Goal: Task Accomplishment & Management: Contribute content

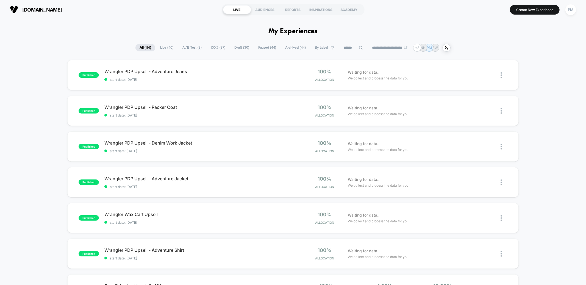
click at [352, 48] on input at bounding box center [352, 47] width 27 height 7
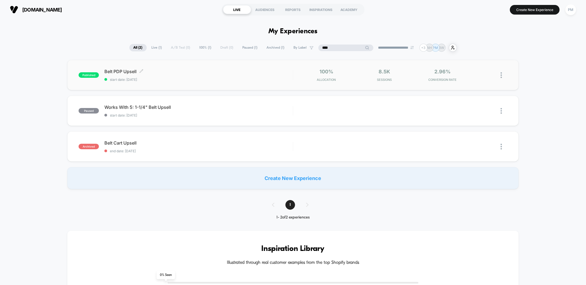
type input "****"
click at [202, 71] on span "Belt PDP Upsell Click to edit experience details" at bounding box center [198, 71] width 188 height 5
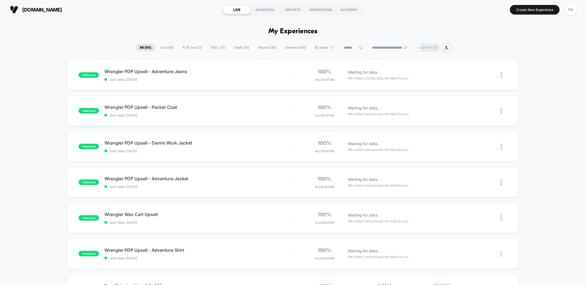
click at [184, 48] on span "A/B Test ( 3 )" at bounding box center [191, 47] width 27 height 7
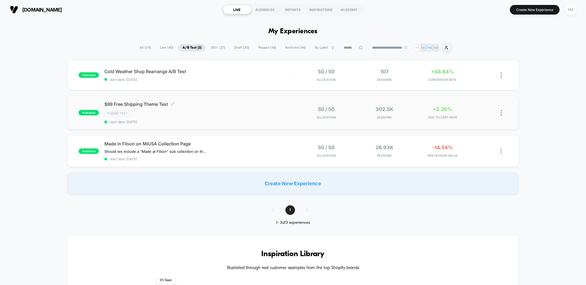
click at [219, 107] on div "$99 Free Shipping Theme Test Click to edit experience details Click to edit exp…" at bounding box center [198, 112] width 188 height 23
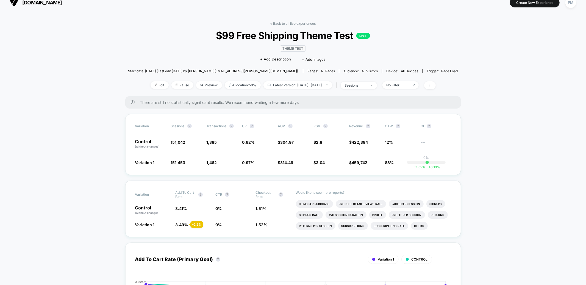
scroll to position [10, 0]
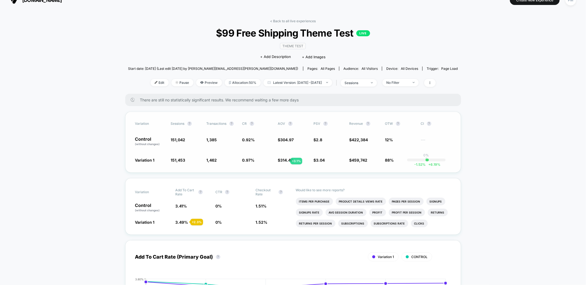
click at [283, 161] on span "314.46" at bounding box center [286, 160] width 13 height 5
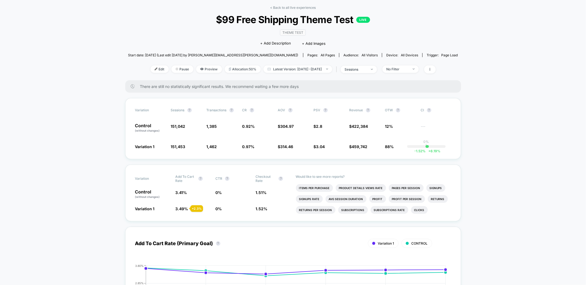
scroll to position [0, 0]
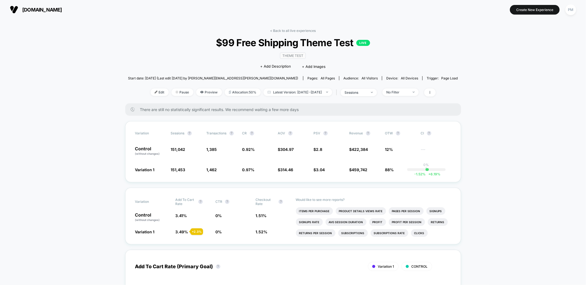
click at [292, 33] on div "< Back to all live experiences $99 Free Shipping Theme Test LIVE Theme Test Cli…" at bounding box center [293, 66] width 330 height 75
click at [292, 32] on link "< Back to all live experiences" at bounding box center [293, 31] width 46 height 4
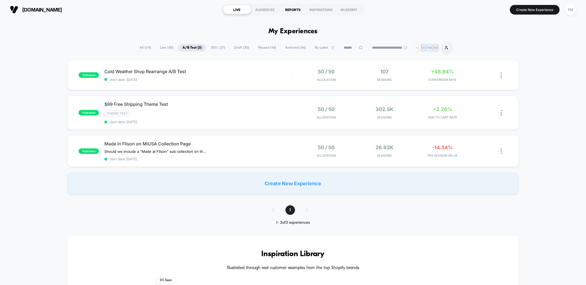
click at [295, 12] on div "REPORTS" at bounding box center [293, 9] width 28 height 9
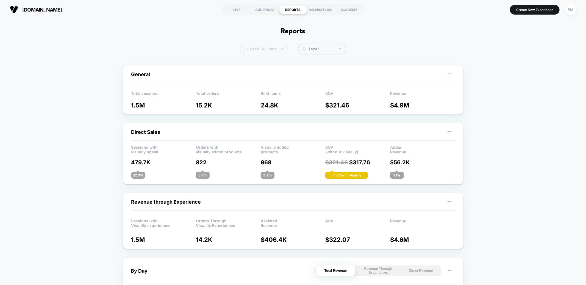
click at [256, 48] on span "Last 30 Days" at bounding box center [263, 49] width 47 height 10
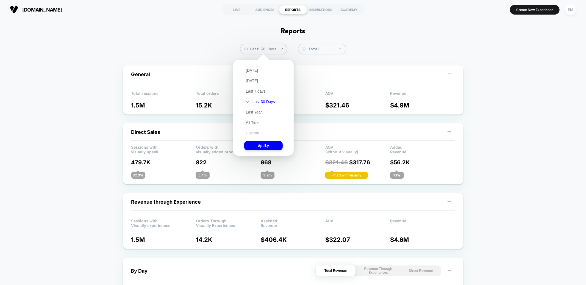
click at [251, 133] on button "Custom" at bounding box center [252, 132] width 16 height 5
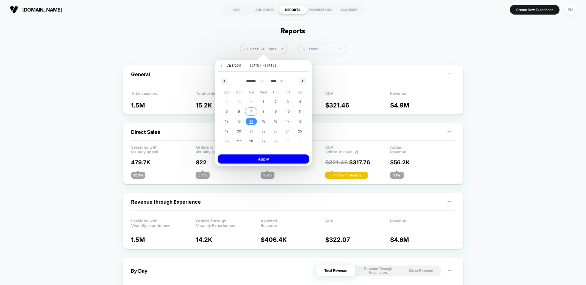
click at [254, 115] on button "7" at bounding box center [251, 112] width 12 height 10
click at [252, 121] on span "14" at bounding box center [251, 121] width 4 height 10
click at [252, 154] on button "Apply" at bounding box center [263, 158] width 91 height 9
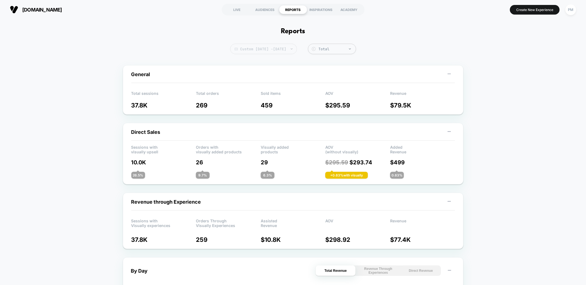
click at [262, 50] on span "Custom Oct 14, 2025 - Oct 14, 2025" at bounding box center [263, 49] width 67 height 10
select select "*"
select select "****"
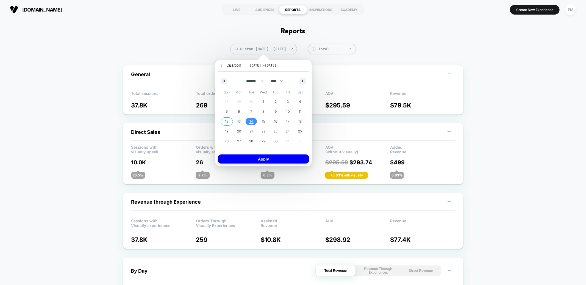
click at [225, 119] on span "12" at bounding box center [226, 121] width 3 height 10
click at [255, 123] on span "14" at bounding box center [251, 121] width 12 height 7
click at [253, 159] on button "Apply" at bounding box center [263, 158] width 91 height 9
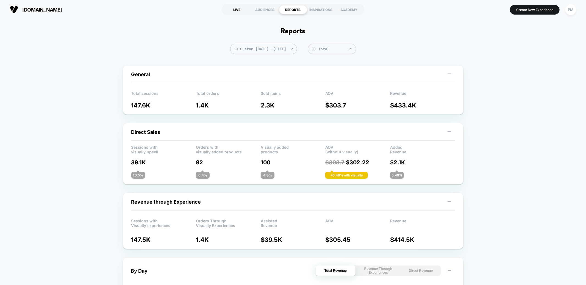
click at [230, 12] on div "LIVE" at bounding box center [237, 9] width 28 height 9
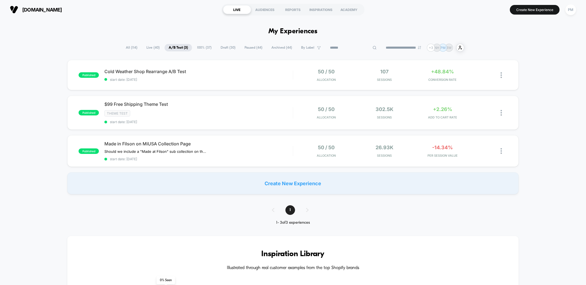
click at [355, 45] on input at bounding box center [353, 47] width 55 height 7
type input "******"
drag, startPoint x: 144, startPoint y: 46, endPoint x: 149, endPoint y: 46, distance: 4.4
click at [144, 46] on span "Live ( 40 )" at bounding box center [152, 47] width 21 height 7
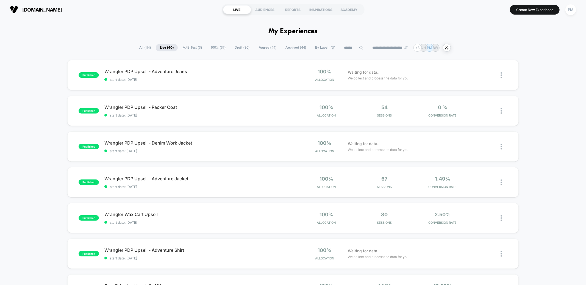
click at [344, 51] on div "**********" at bounding box center [293, 48] width 316 height 8
click at [345, 49] on input at bounding box center [353, 47] width 27 height 7
type input "******"
click at [408, 49] on select "**********" at bounding box center [401, 48] width 44 height 4
select select "*"
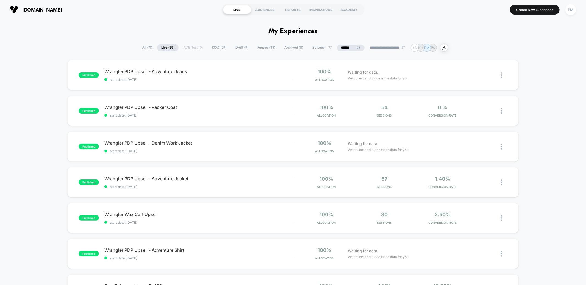
click at [365, 46] on select "**********" at bounding box center [387, 48] width 44 height 4
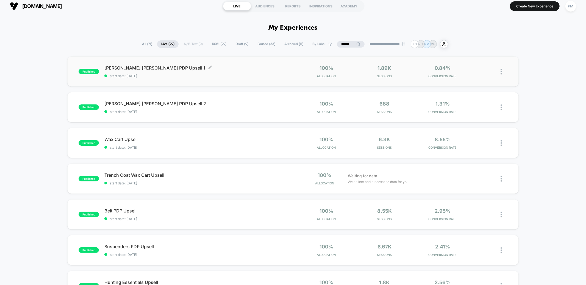
scroll to position [6, 0]
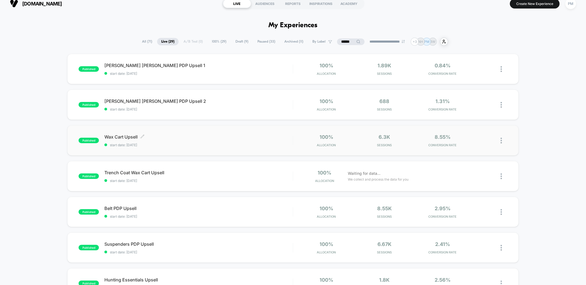
click at [197, 136] on span "Wax Cart Upsell Click to edit experience details" at bounding box center [198, 136] width 188 height 5
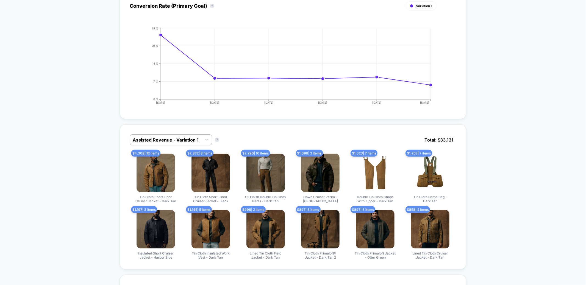
scroll to position [197, 0]
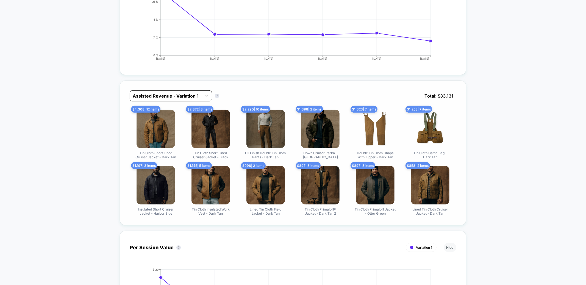
click at [176, 96] on div at bounding box center [166, 96] width 66 height 7
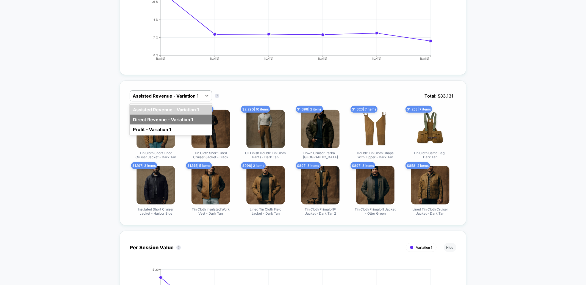
click at [176, 117] on div "Direct Revenue - Variation 1" at bounding box center [171, 120] width 82 height 10
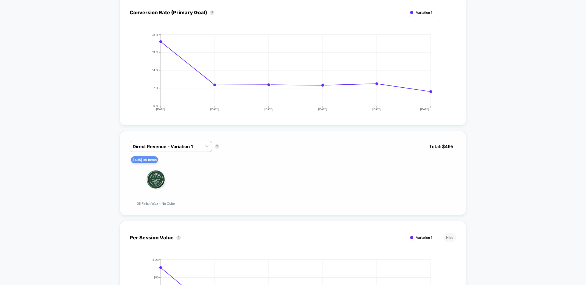
scroll to position [0, 0]
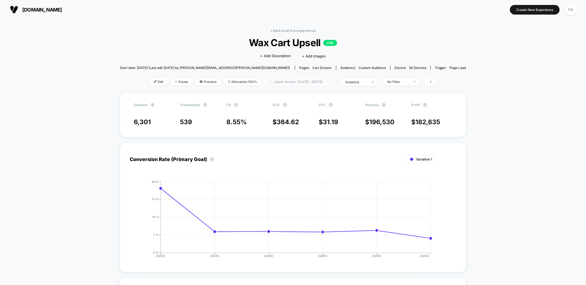
click at [277, 84] on span "Latest Version: Oct 9, 2025 - Oct 14, 2025" at bounding box center [298, 81] width 69 height 7
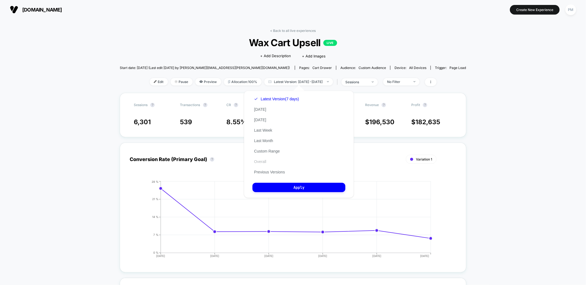
click at [264, 161] on button "Overall" at bounding box center [259, 161] width 15 height 5
click at [275, 185] on button "Apply" at bounding box center [298, 187] width 93 height 9
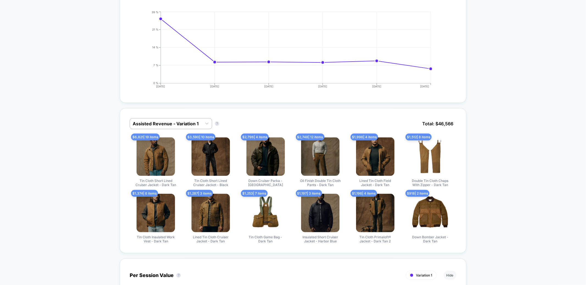
scroll to position [167, 0]
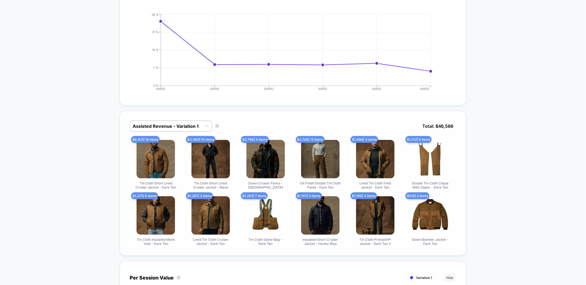
click at [183, 117] on div "Assisted Revenue - Variation 1 Assisted Revenue - Variation 1 ? Total: $ 46,566…" at bounding box center [293, 183] width 346 height 145
click at [183, 126] on div at bounding box center [166, 126] width 66 height 7
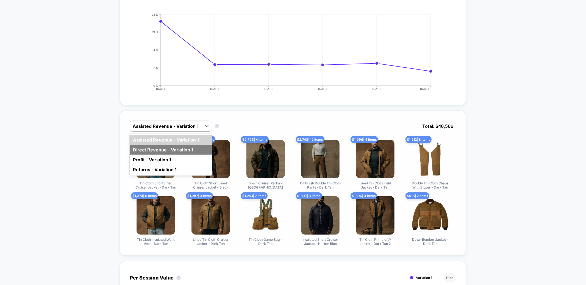
click at [176, 145] on div "Direct Revenue - Variation 1" at bounding box center [171, 150] width 82 height 10
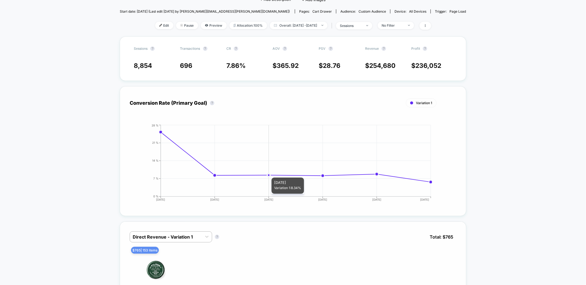
scroll to position [0, 0]
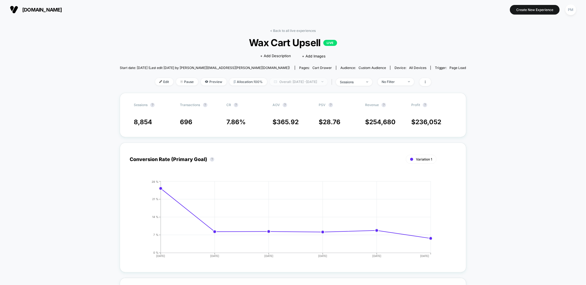
click at [287, 78] on span "Overall: Oct 8, 2025 - Oct 14, 2025" at bounding box center [299, 81] width 58 height 7
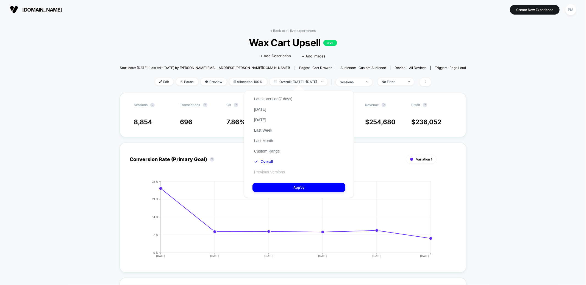
click at [272, 170] on button "Previous Versions" at bounding box center [269, 171] width 34 height 5
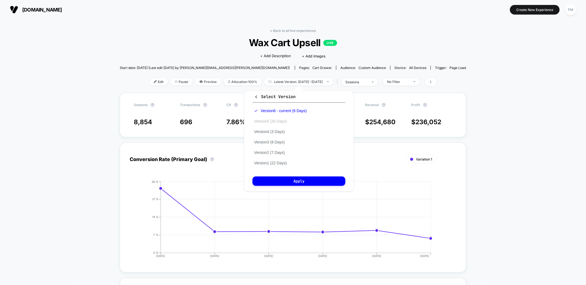
click at [272, 119] on button "Version 5 (33 Days)" at bounding box center [270, 121] width 36 height 5
click at [286, 181] on button "Apply" at bounding box center [298, 180] width 93 height 9
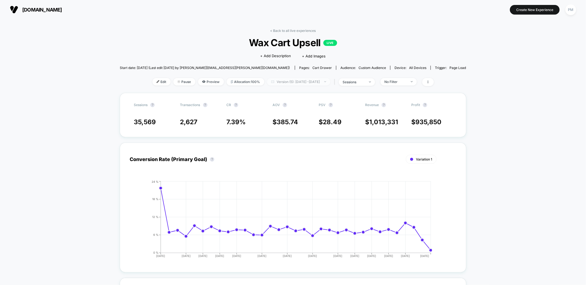
click at [287, 82] on span "Version (5): Sep 7, 2025 - Oct 9, 2025" at bounding box center [298, 81] width 63 height 7
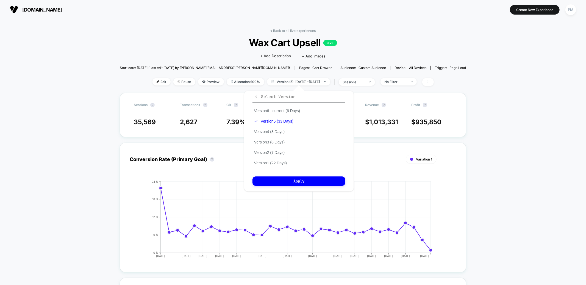
click at [267, 96] on span "Select Version" at bounding box center [274, 96] width 41 height 5
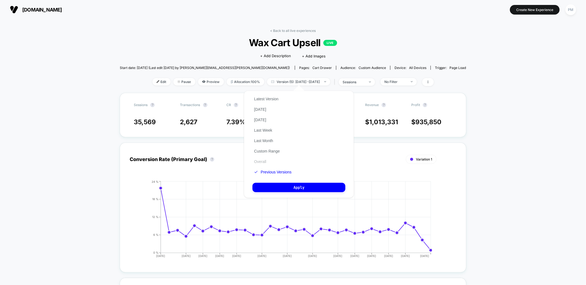
click at [264, 161] on button "Overall" at bounding box center [259, 161] width 15 height 5
click at [270, 190] on button "Apply" at bounding box center [298, 187] width 93 height 9
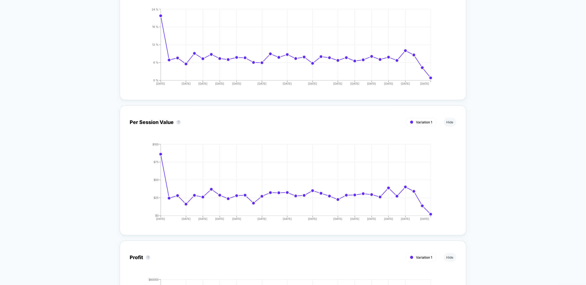
scroll to position [189, 0]
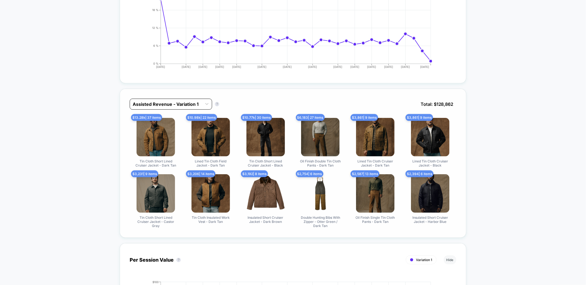
click at [177, 103] on div at bounding box center [166, 104] width 66 height 7
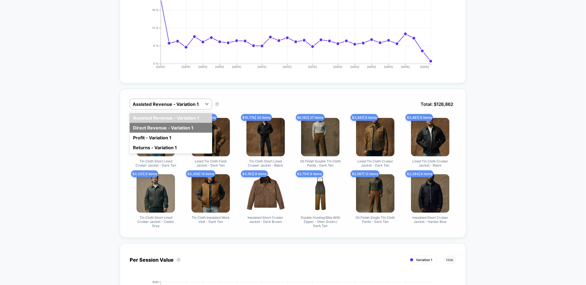
click at [169, 125] on div "Direct Revenue - Variation 1" at bounding box center [171, 128] width 82 height 10
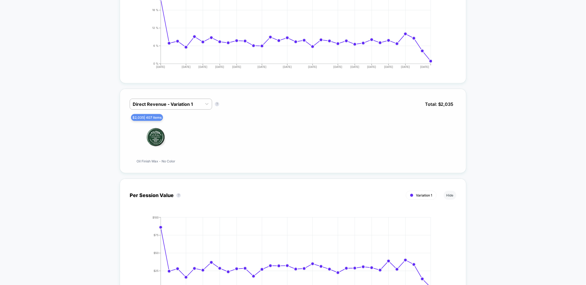
scroll to position [0, 0]
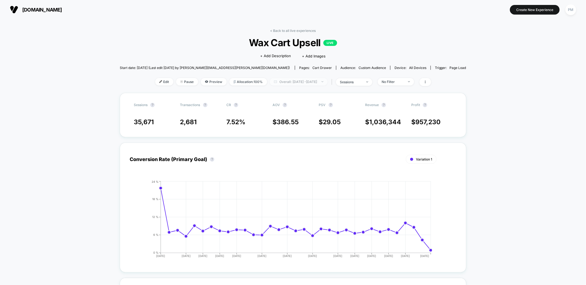
click at [282, 83] on span "Overall: Sep 7, 2025 - Oct 9, 2025" at bounding box center [299, 81] width 58 height 7
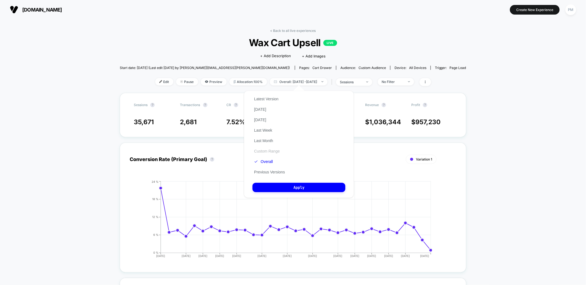
click at [266, 149] on button "Custom Range" at bounding box center [266, 151] width 29 height 5
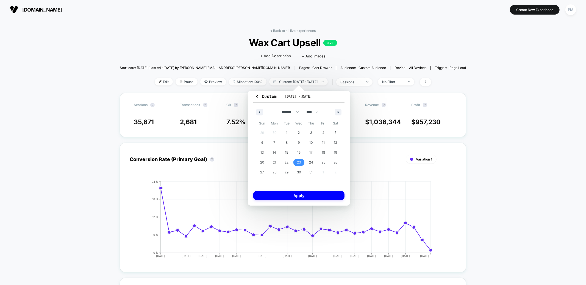
click at [299, 163] on span "23" at bounding box center [299, 162] width 4 height 10
click at [338, 112] on icon "button" at bounding box center [339, 112] width 3 height 2
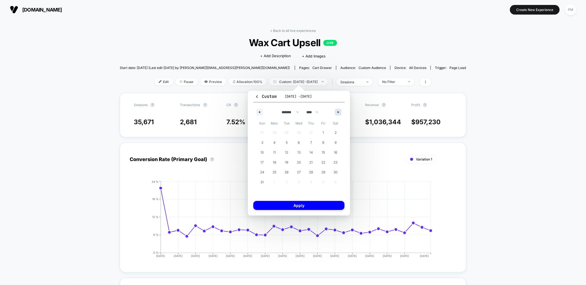
click at [338, 112] on icon "button" at bounding box center [339, 112] width 3 height 2
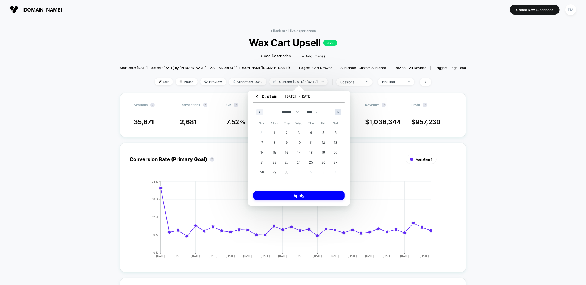
click at [338, 112] on icon "button" at bounding box center [339, 112] width 3 height 2
click at [285, 154] on span "14" at bounding box center [287, 152] width 4 height 10
select select "*"
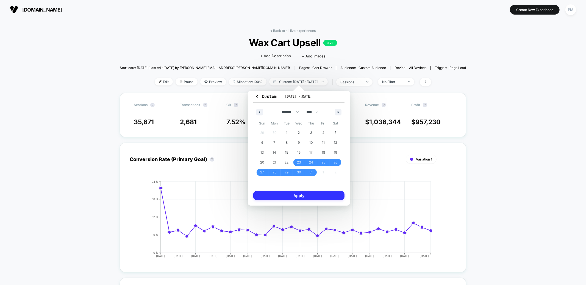
click at [289, 196] on button "Apply" at bounding box center [298, 195] width 91 height 9
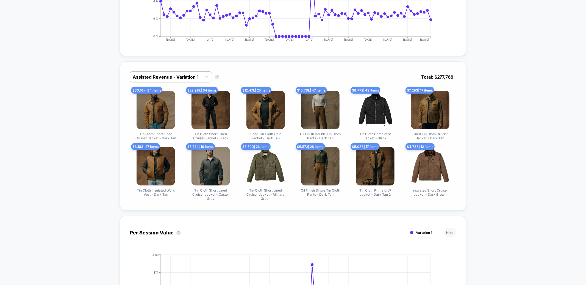
scroll to position [222, 0]
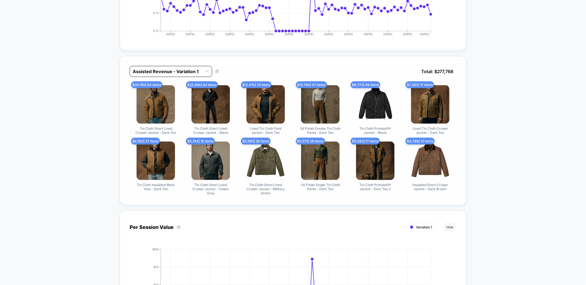
click at [166, 73] on div at bounding box center [166, 71] width 66 height 7
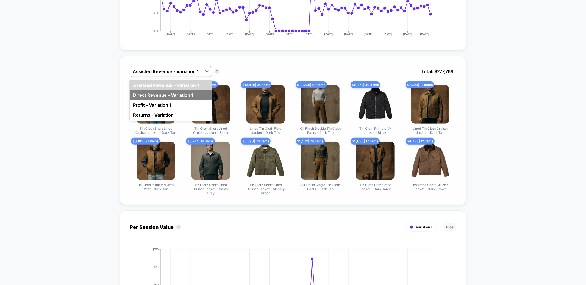
click at [164, 97] on div "Direct Revenue - Variation 1" at bounding box center [171, 95] width 82 height 10
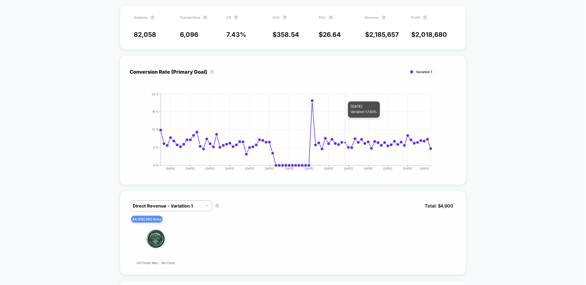
scroll to position [0, 0]
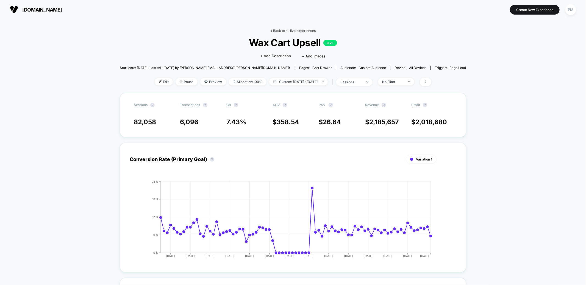
click at [289, 29] on link "< Back to all live experiences" at bounding box center [293, 31] width 46 height 4
select select "*"
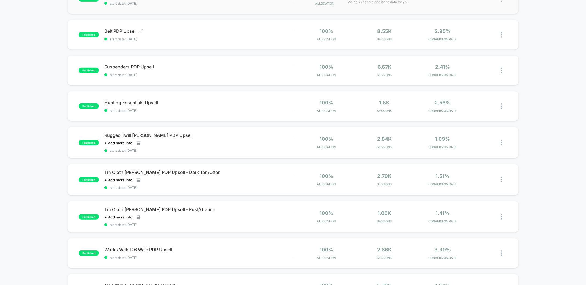
scroll to position [183, 0]
click at [206, 63] on div "published Suspenders PDP Upsell start date: 10/9/2025 100% Allocation 6.67k Ses…" at bounding box center [292, 70] width 451 height 30
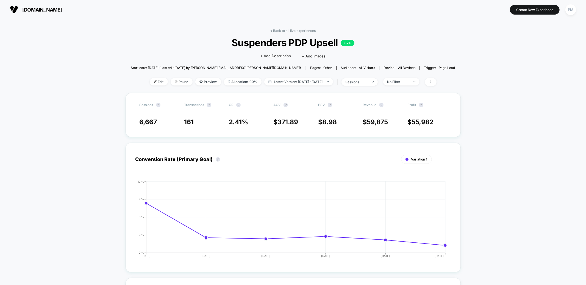
click at [279, 85] on div "Edit Pause Preview Allocation: 100% Latest Version: Oct 9, 2025 - Oct 14, 2025 …" at bounding box center [293, 82] width 324 height 8
click at [277, 82] on span "Latest Version: Oct 9, 2025 - Oct 14, 2025" at bounding box center [298, 81] width 69 height 7
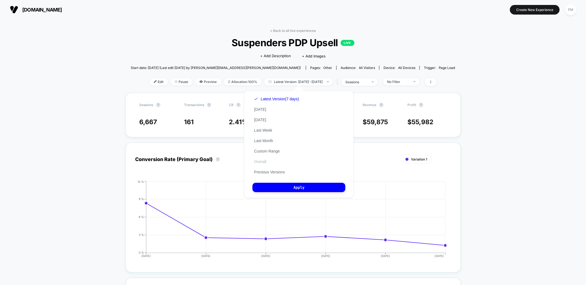
click at [258, 163] on button "Overall" at bounding box center [259, 161] width 15 height 5
click at [275, 189] on button "Apply" at bounding box center [298, 187] width 93 height 9
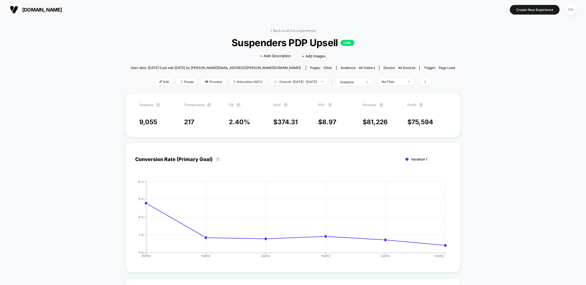
scroll to position [138, 0]
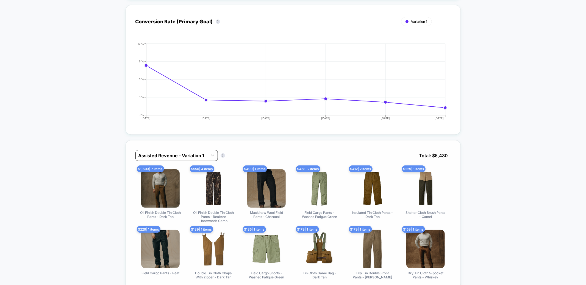
click at [201, 153] on div at bounding box center [171, 155] width 66 height 7
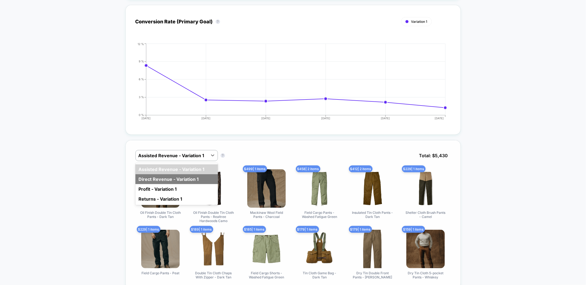
click at [179, 180] on div "Direct Revenue - Variation 1" at bounding box center [176, 179] width 82 height 10
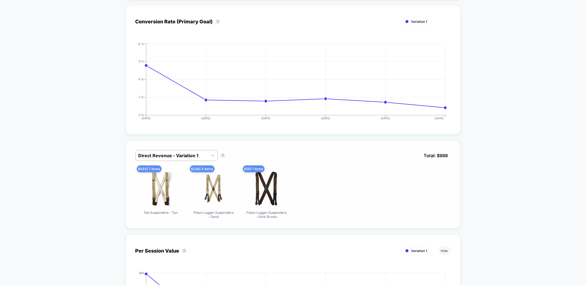
scroll to position [0, 0]
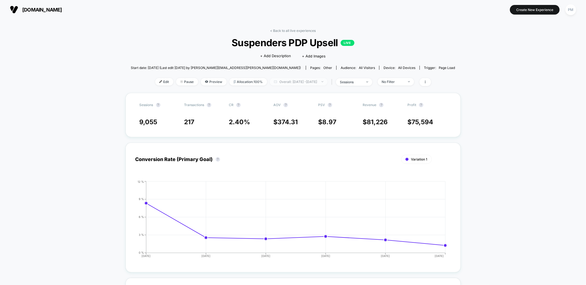
click at [289, 82] on span "Overall: Oct 8, 2025 - Oct 14, 2025" at bounding box center [299, 81] width 58 height 7
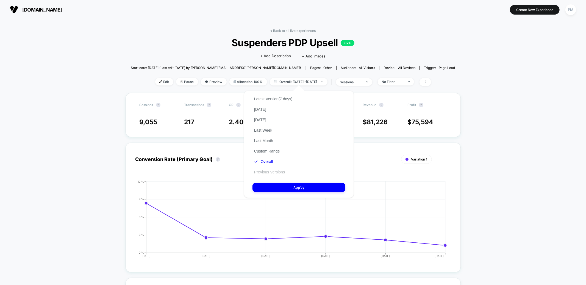
click at [268, 172] on button "Previous Versions" at bounding box center [269, 171] width 34 height 5
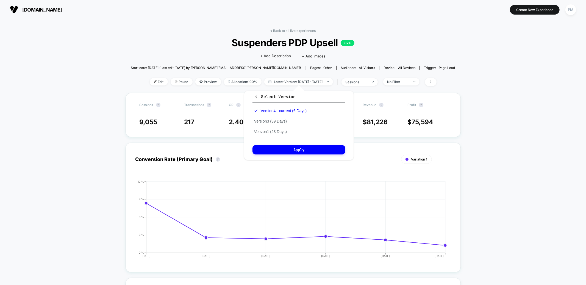
click at [274, 118] on div "Version 4 - current (6 Days) Version 3 (39 Days) Version 1 (23 Days)" at bounding box center [280, 120] width 56 height 31
click at [273, 122] on button "Version 3 (39 Days)" at bounding box center [270, 121] width 36 height 5
click at [279, 153] on button "Apply" at bounding box center [298, 149] width 93 height 9
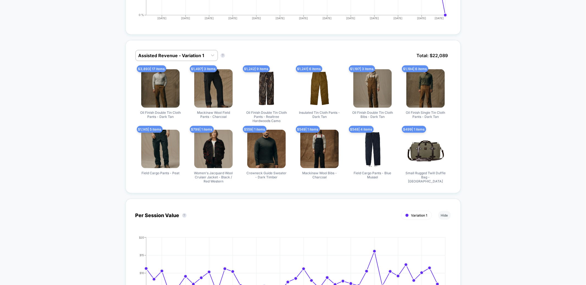
scroll to position [260, 0]
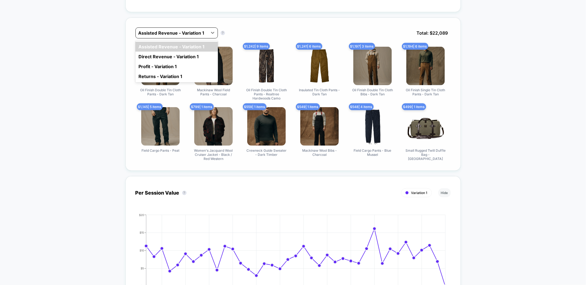
click at [171, 33] on div at bounding box center [171, 33] width 66 height 7
click at [166, 54] on div "Direct Revenue - Variation 1" at bounding box center [176, 57] width 82 height 10
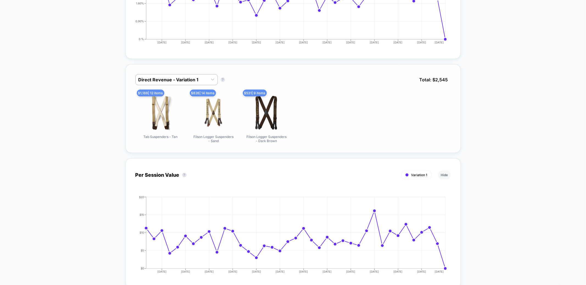
scroll to position [0, 0]
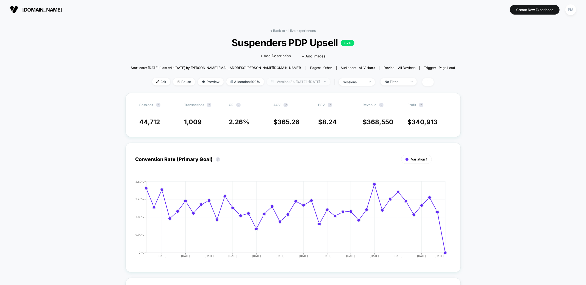
click at [293, 80] on span "Version (3): Sep 1, 2025 - Oct 9, 2025" at bounding box center [298, 81] width 63 height 7
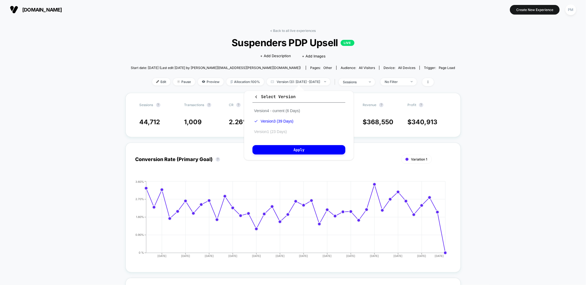
click at [270, 130] on button "Version 1 (23 Days)" at bounding box center [270, 131] width 36 height 5
click at [256, 95] on icon "button" at bounding box center [256, 97] width 4 height 4
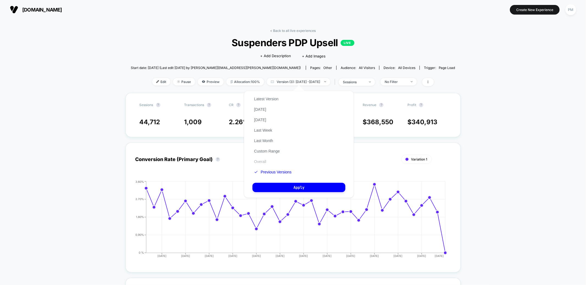
click at [261, 159] on button "Overall" at bounding box center [259, 161] width 15 height 5
click at [271, 183] on button "Apply" at bounding box center [298, 187] width 93 height 9
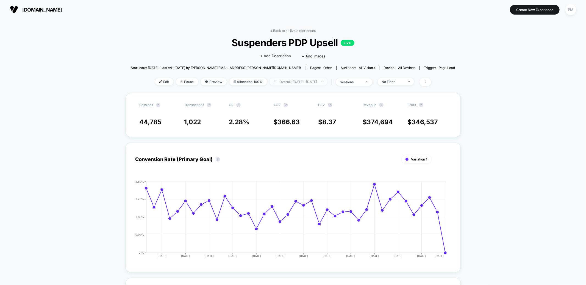
click at [289, 79] on span "Overall: Sep 1, 2025 - Oct 9, 2025" at bounding box center [299, 81] width 58 height 7
select select "*"
select select "****"
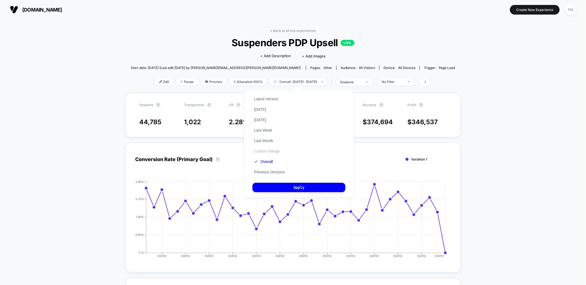
click at [265, 149] on button "Custom Range" at bounding box center [266, 151] width 29 height 5
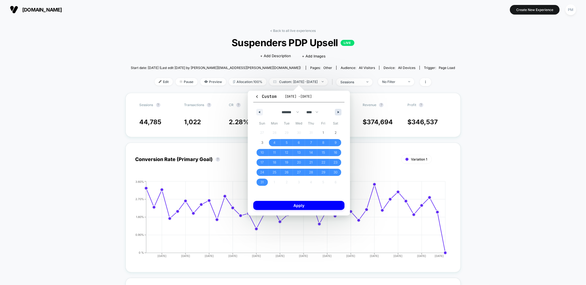
click at [336, 113] on button "button" at bounding box center [338, 112] width 7 height 7
select select "*"
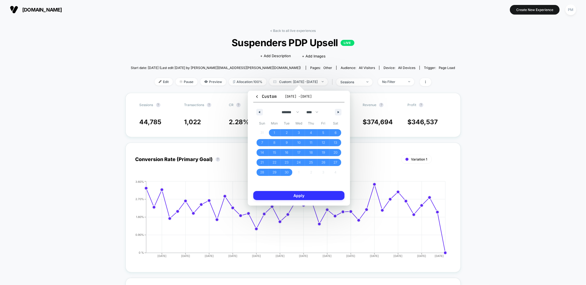
click at [294, 196] on button "Apply" at bounding box center [298, 195] width 91 height 9
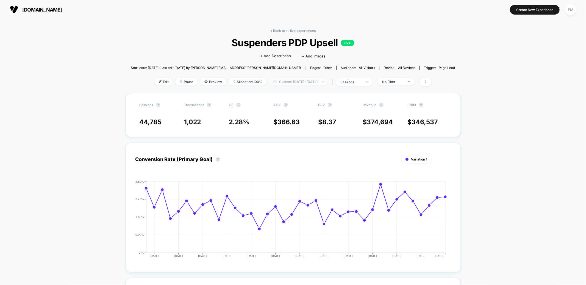
click at [297, 80] on span "Custom: Sep 1, 2025 - Oct 9, 2025" at bounding box center [298, 81] width 58 height 7
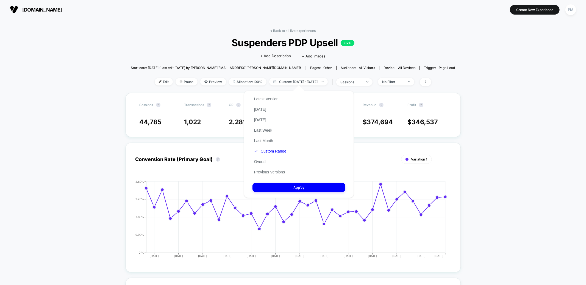
click at [269, 154] on div "Latest Version Today Yesterday Last Week Last Month Custom Range Overall Previo…" at bounding box center [269, 135] width 35 height 83
click at [268, 151] on button "Custom Range" at bounding box center [269, 151] width 35 height 5
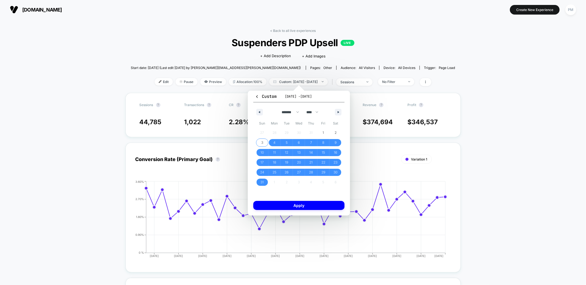
click at [262, 140] on span "3" at bounding box center [262, 143] width 2 height 10
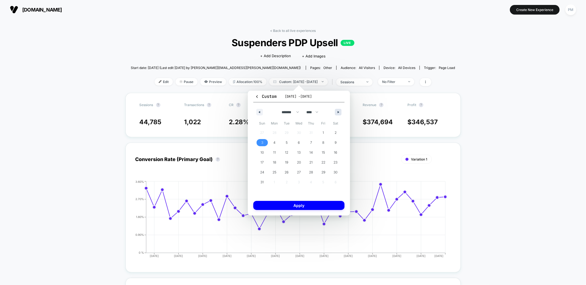
click at [337, 110] on button "button" at bounding box center [338, 112] width 7 height 7
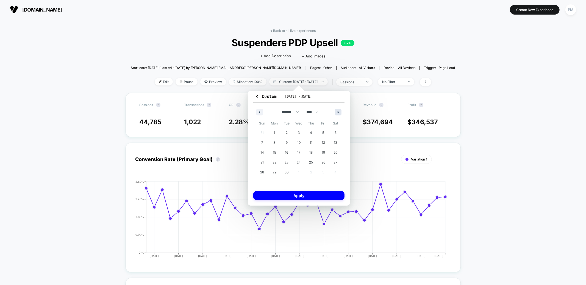
click at [337, 110] on button "button" at bounding box center [338, 112] width 7 height 7
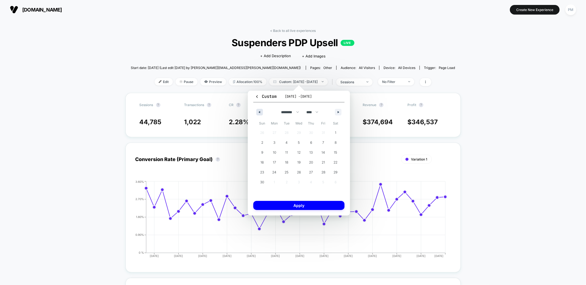
click at [260, 112] on icon "button" at bounding box center [258, 112] width 3 height 2
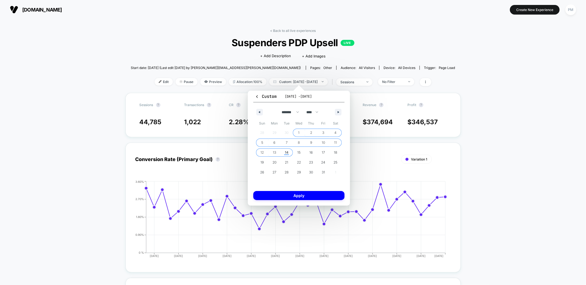
click at [288, 149] on span "14" at bounding box center [287, 152] width 4 height 10
select select "*"
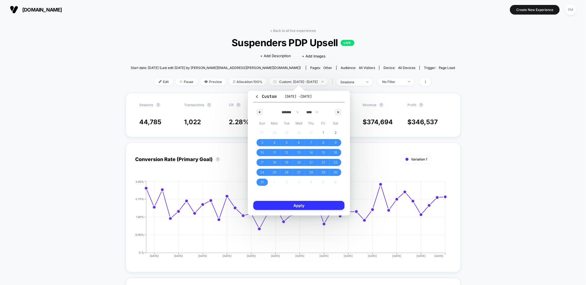
click at [285, 207] on button "Apply" at bounding box center [298, 205] width 91 height 9
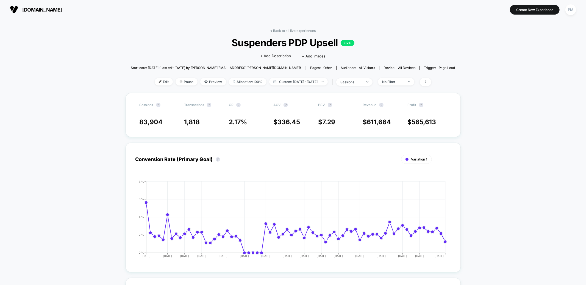
scroll to position [122, 0]
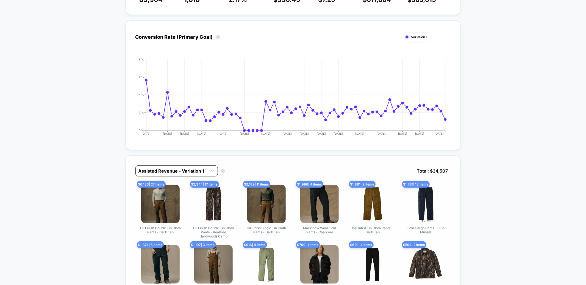
click at [192, 172] on div at bounding box center [171, 171] width 66 height 7
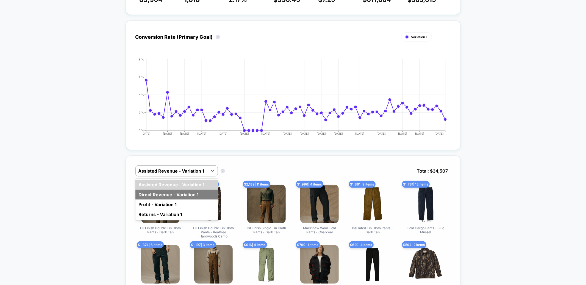
click at [171, 193] on div "Direct Revenue - Variation 1" at bounding box center [176, 194] width 82 height 10
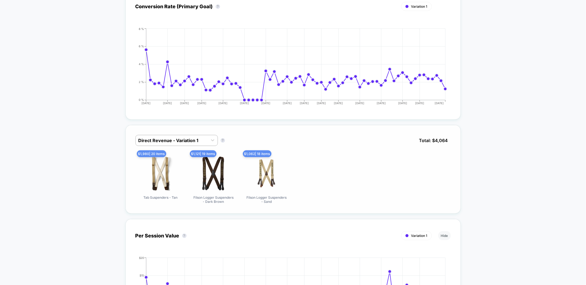
scroll to position [0, 0]
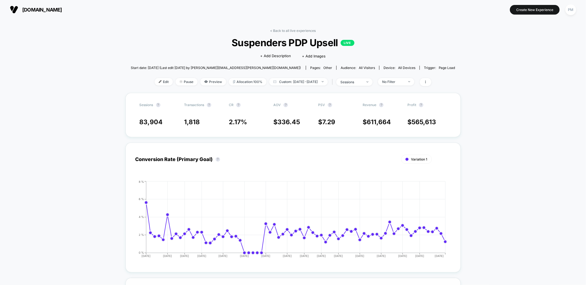
click at [284, 30] on link "< Back to all live experiences" at bounding box center [293, 31] width 46 height 4
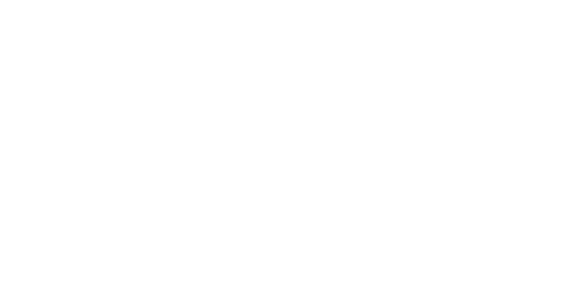
select select "*"
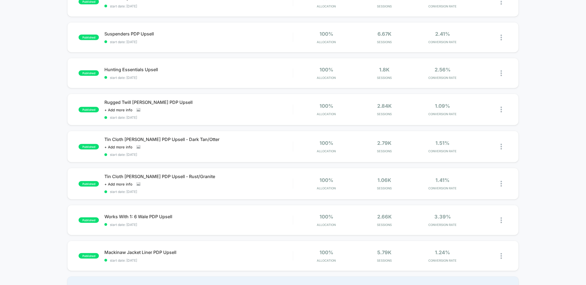
scroll to position [289, 0]
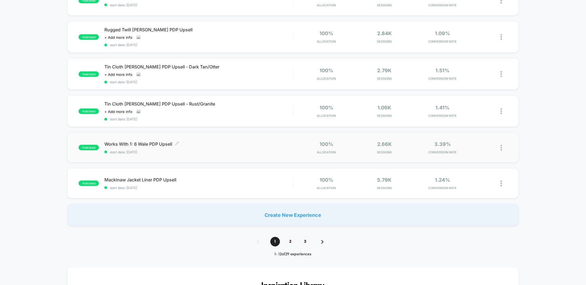
click at [216, 147] on div "Works With 1: 6 Wale PDP Upsell Click to edit experience details Click to edit …" at bounding box center [198, 147] width 188 height 13
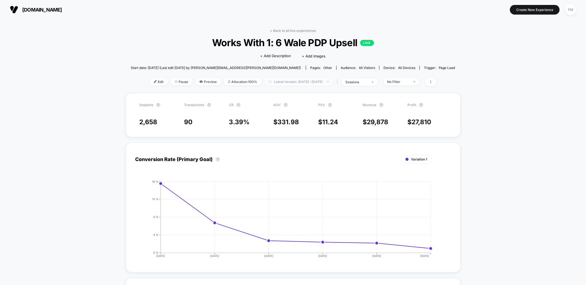
click at [268, 82] on img at bounding box center [269, 81] width 3 height 3
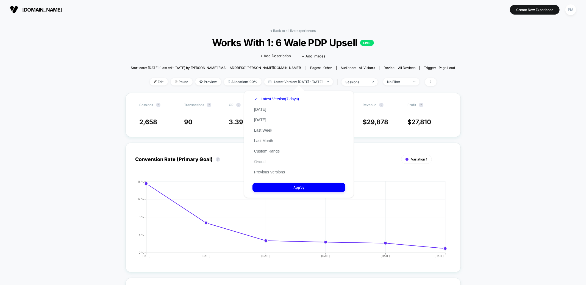
click at [261, 162] on button "Overall" at bounding box center [259, 161] width 15 height 5
click at [268, 189] on button "Apply" at bounding box center [298, 187] width 93 height 9
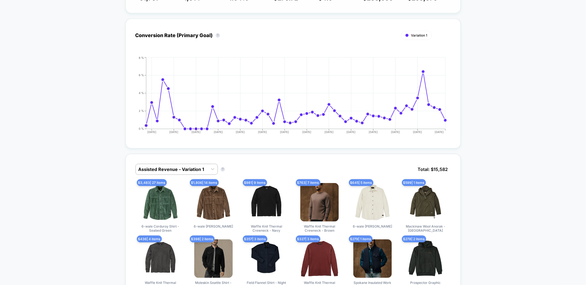
scroll to position [196, 0]
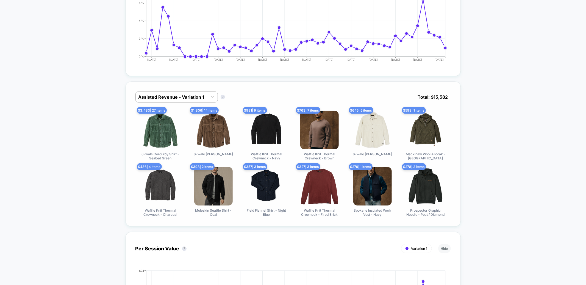
click at [188, 91] on div "Assisted Revenue - Variation 1 Assisted Revenue - Variation 1 ? Total: $ 15,582…" at bounding box center [293, 154] width 335 height 145
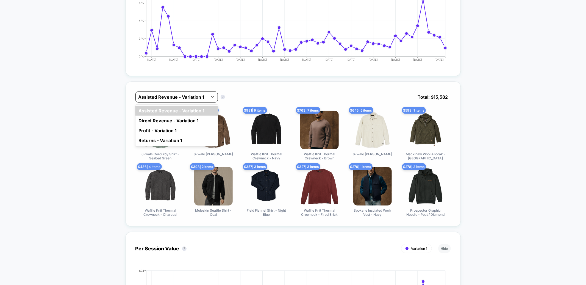
click at [188, 94] on div at bounding box center [171, 97] width 66 height 7
click at [182, 118] on div "Direct Revenue - Variation 1" at bounding box center [176, 121] width 82 height 10
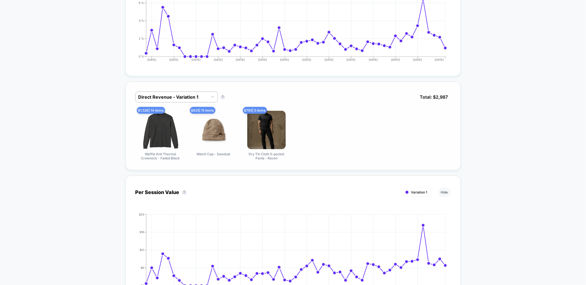
scroll to position [200, 0]
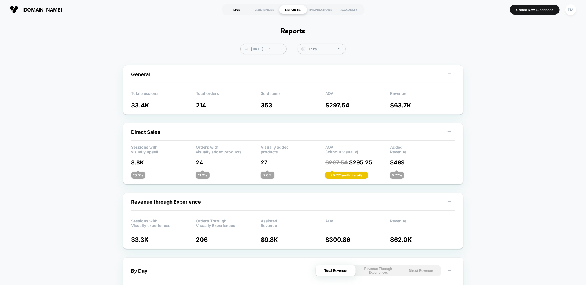
click at [234, 8] on div "LIVE" at bounding box center [237, 9] width 28 height 9
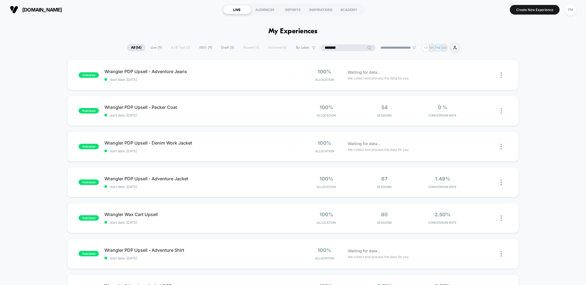
click at [341, 46] on input "********" at bounding box center [347, 47] width 55 height 7
type input "******"
click at [384, 49] on select "**********" at bounding box center [401, 48] width 44 height 4
select select "*"
click at [365, 46] on select "**********" at bounding box center [387, 48] width 44 height 4
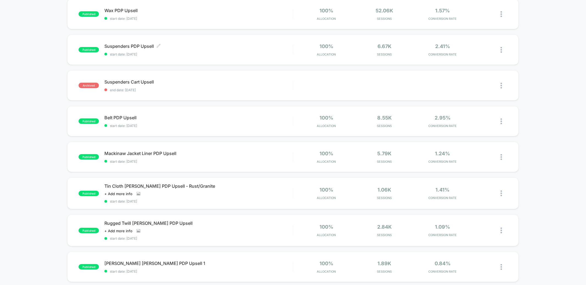
scroll to position [168, 0]
click at [203, 130] on div "published Belt PDP Upsell start date: 10/9/2025 100% Allocation 8.55k Sessions …" at bounding box center [292, 121] width 451 height 30
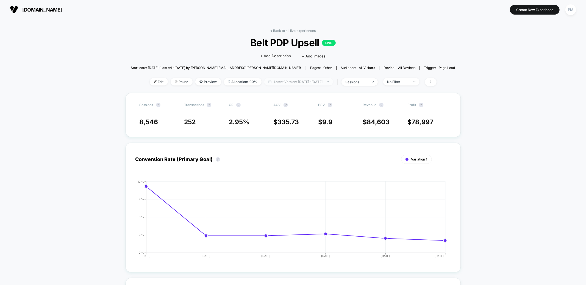
click at [276, 82] on span "Latest Version: Oct 9, 2025 - Oct 14, 2025" at bounding box center [298, 81] width 69 height 7
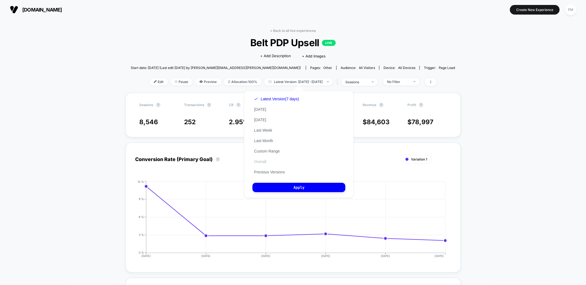
click at [265, 161] on button "Overall" at bounding box center [259, 161] width 15 height 5
click at [282, 197] on div "Latest Version (7 days) Today Yesterday Last Week Last Month Custom Range Overa…" at bounding box center [299, 144] width 110 height 107
click at [280, 183] on button "Apply" at bounding box center [298, 187] width 93 height 9
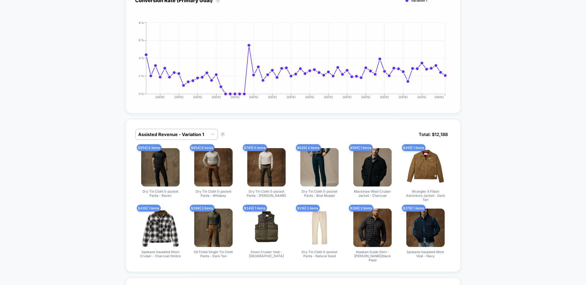
scroll to position [158, 0]
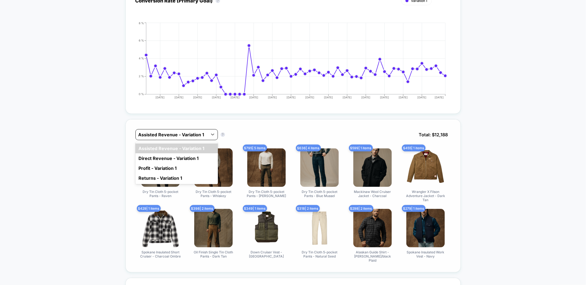
click at [196, 137] on div at bounding box center [171, 134] width 66 height 7
click at [172, 159] on div "Direct Revenue - Variation 1" at bounding box center [176, 158] width 82 height 10
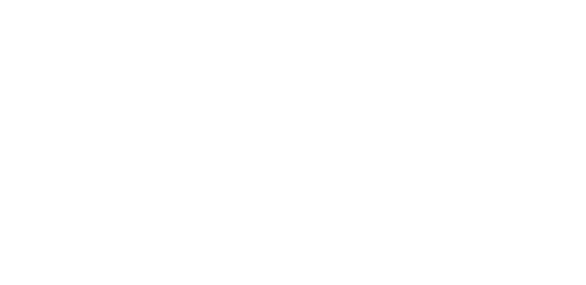
select select "*"
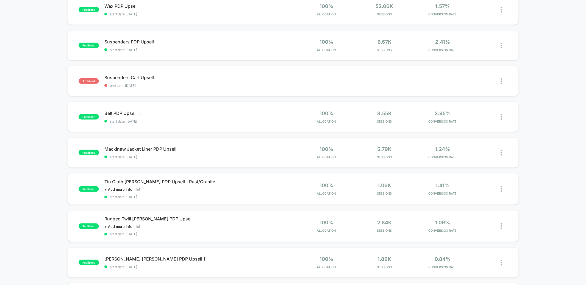
scroll to position [197, 0]
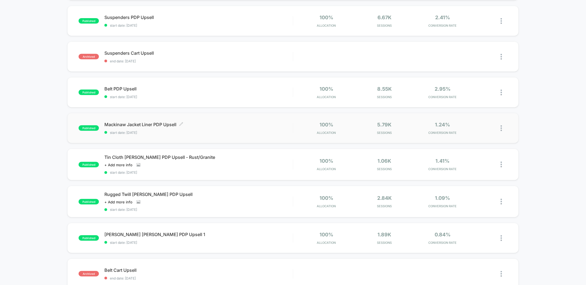
click at [219, 126] on span "Mackinaw Jacket Liner PDP Upsell Click to edit experience details" at bounding box center [198, 124] width 188 height 5
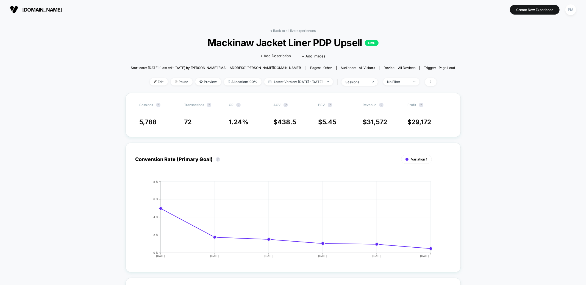
click at [269, 77] on div "< Back to all live experiences Mackinaw Jacket Liner PDP Upsell LIVE Click to e…" at bounding box center [293, 61] width 324 height 64
click at [269, 81] on span "Latest Version: Oct 9, 2025 - Oct 14, 2025" at bounding box center [298, 81] width 69 height 7
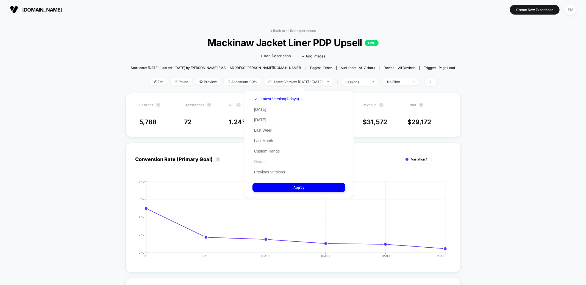
click at [260, 161] on button "Overall" at bounding box center [259, 161] width 15 height 5
click at [269, 185] on button "Apply" at bounding box center [298, 187] width 93 height 9
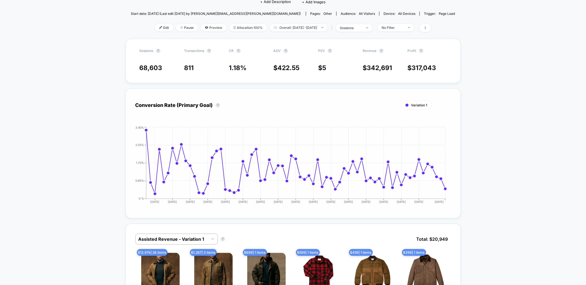
scroll to position [150, 0]
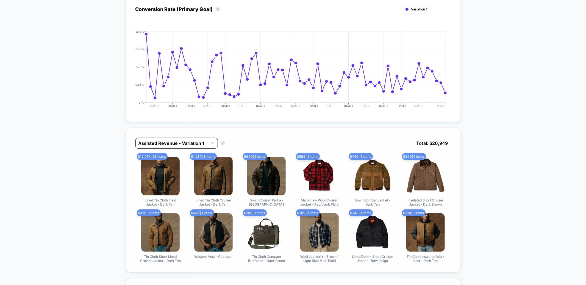
click at [163, 145] on div at bounding box center [171, 143] width 66 height 7
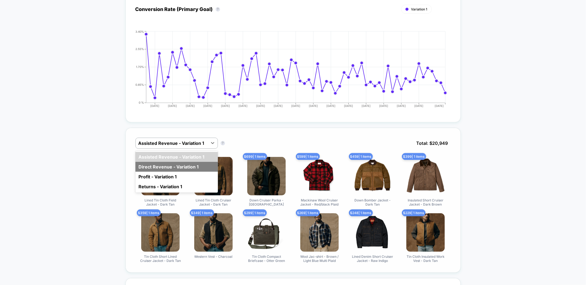
click at [163, 168] on div "Direct Revenue - Variation 1" at bounding box center [176, 167] width 82 height 10
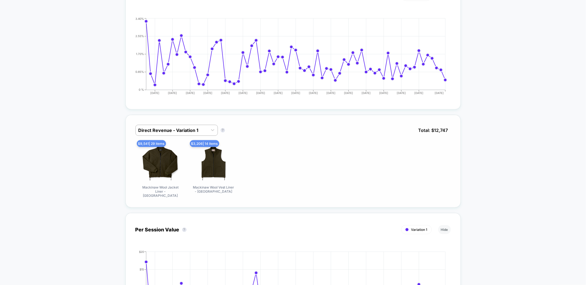
scroll to position [166, 0]
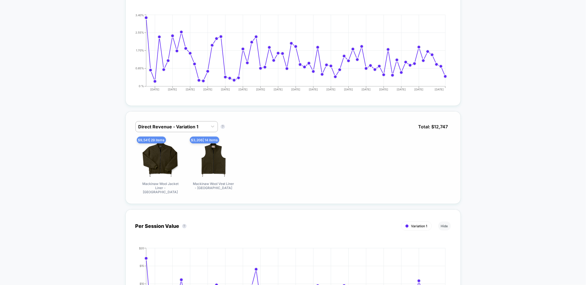
select select "*"
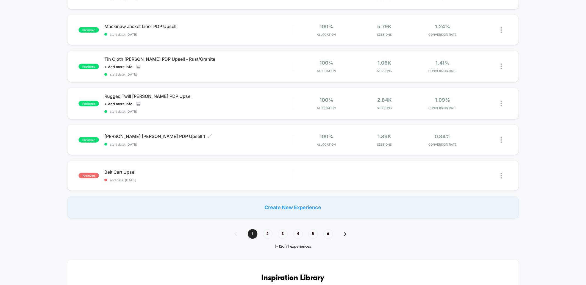
scroll to position [296, 0]
click at [267, 232] on span "2" at bounding box center [268, 233] width 10 height 10
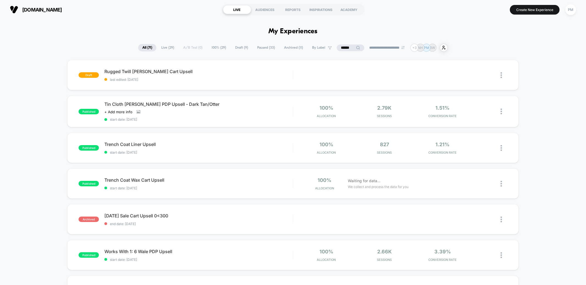
click at [168, 47] on span "Live ( 29 )" at bounding box center [167, 47] width 21 height 7
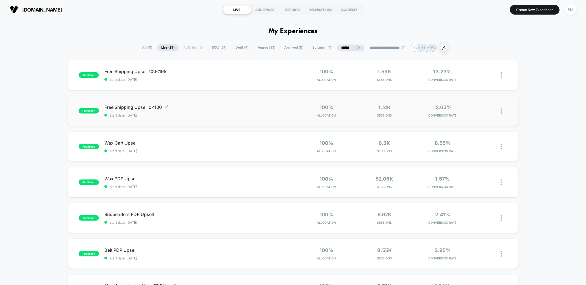
click at [235, 108] on span "Free Shipping Upsell 0<100 Click to edit experience details" at bounding box center [198, 106] width 188 height 5
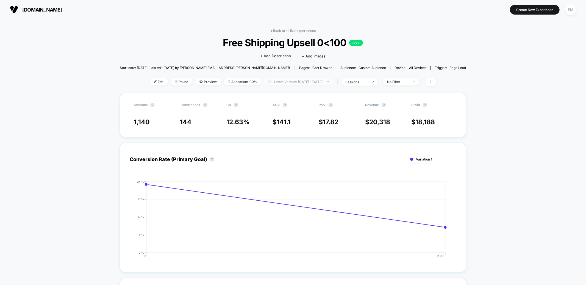
click at [283, 83] on span "Latest Version: Oct 13, 2025 - Oct 14, 2025" at bounding box center [298, 81] width 69 height 7
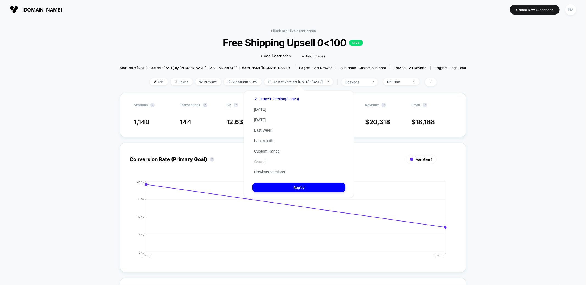
click at [260, 160] on button "Overall" at bounding box center [259, 161] width 15 height 5
click at [276, 186] on button "Apply" at bounding box center [298, 187] width 93 height 9
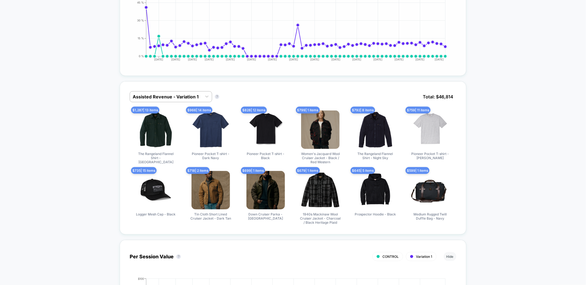
scroll to position [271, 0]
click at [196, 96] on div at bounding box center [166, 97] width 66 height 7
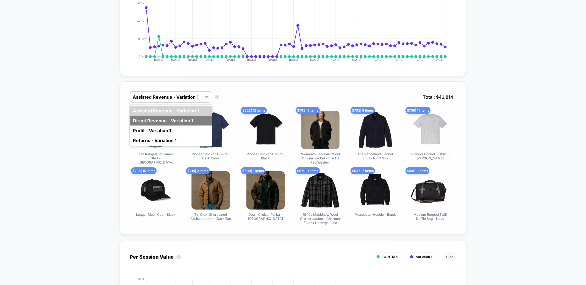
click at [180, 121] on div "Direct Revenue - Variation 1" at bounding box center [171, 121] width 82 height 10
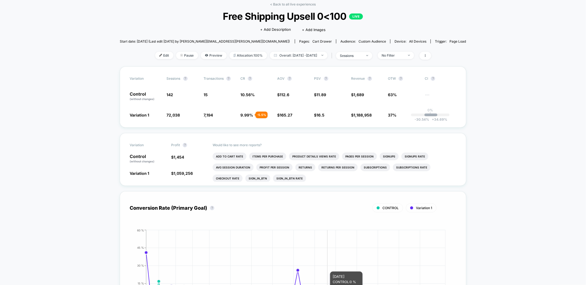
scroll to position [0, 0]
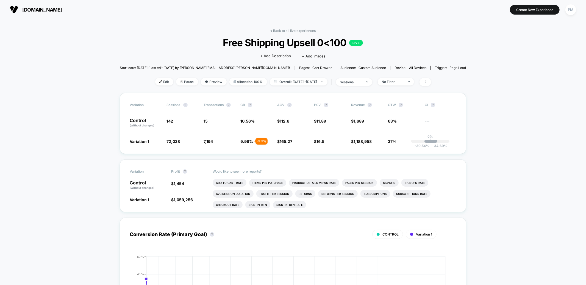
click at [294, 33] on div "< Back to all live experiences Free Shipping Upsell 0<100 LIVE Click to edit ex…" at bounding box center [293, 61] width 346 height 64
click at [290, 29] on link "< Back to all live experiences" at bounding box center [293, 31] width 46 height 4
select select "*"
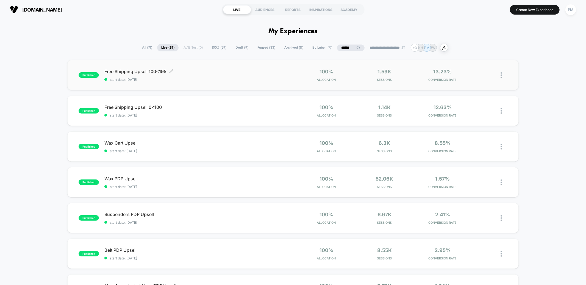
click at [229, 70] on span "Free Shipping Upsell 100<195 Click to edit experience details" at bounding box center [198, 71] width 188 height 5
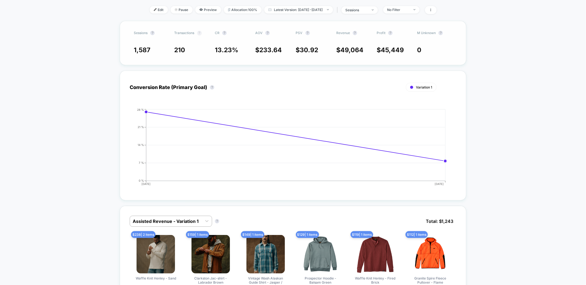
scroll to position [155, 0]
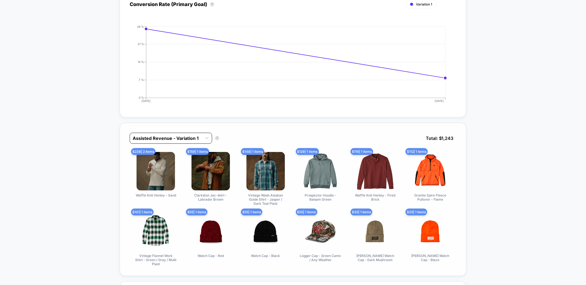
click at [171, 139] on div at bounding box center [166, 138] width 66 height 7
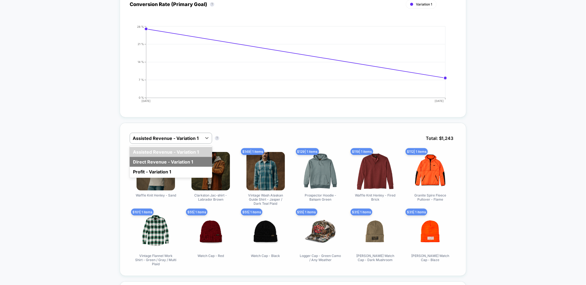
click at [167, 164] on div "Direct Revenue - Variation 1" at bounding box center [171, 162] width 82 height 10
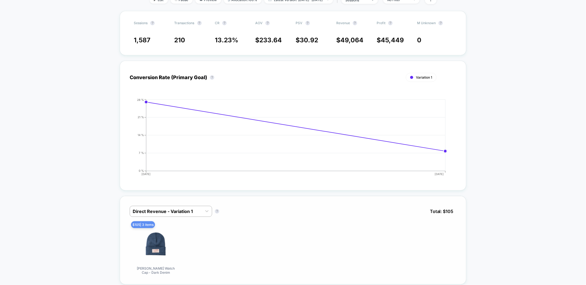
scroll to position [0, 0]
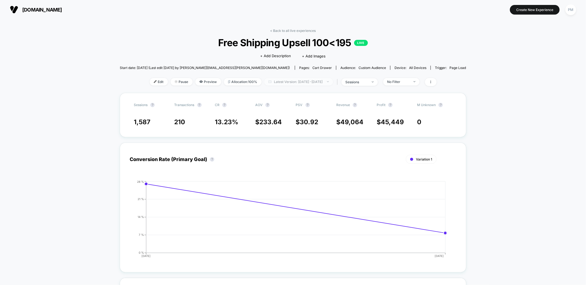
click at [281, 80] on span "Latest Version: Oct 13, 2025 - Oct 14, 2025" at bounding box center [298, 81] width 69 height 7
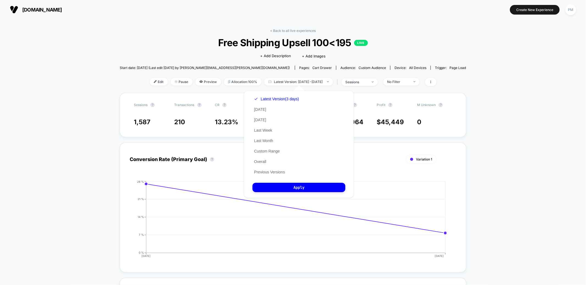
click at [268, 161] on div "Latest Version (3 days) Today Yesterday Last Week Last Month Custom Range Overa…" at bounding box center [276, 135] width 48 height 83
click at [265, 161] on button "Overall" at bounding box center [259, 161] width 15 height 5
click at [278, 183] on button "Apply" at bounding box center [298, 187] width 93 height 9
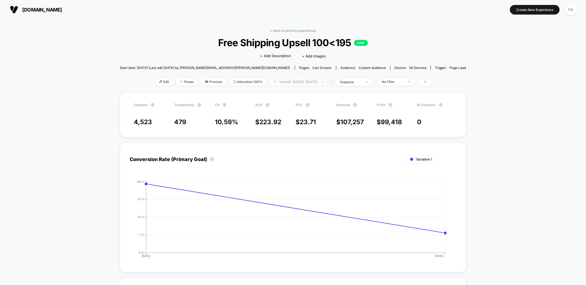
click at [275, 81] on span "Overall: Oct 12, 2025 - Oct 14, 2025" at bounding box center [299, 81] width 58 height 7
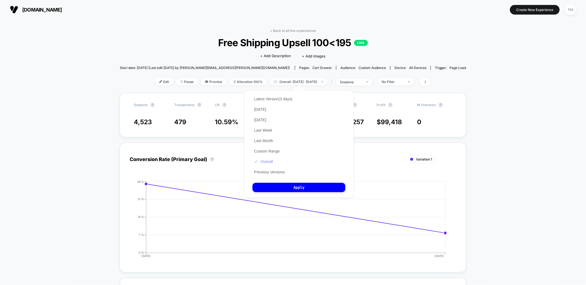
click at [265, 161] on button "Overall" at bounding box center [263, 161] width 22 height 5
click at [272, 187] on button "Apply" at bounding box center [298, 187] width 93 height 9
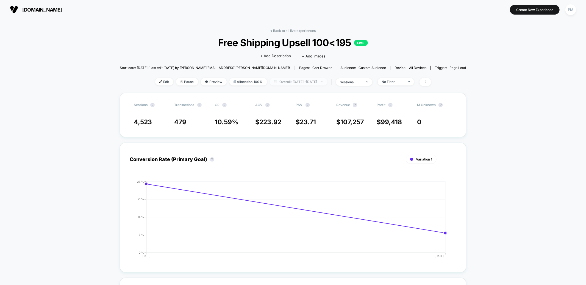
click at [303, 84] on span "Overall: Oct 12, 2025 - Oct 14, 2025" at bounding box center [299, 81] width 58 height 7
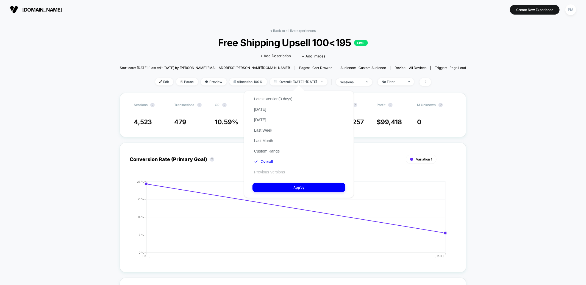
click at [273, 172] on button "Previous Versions" at bounding box center [269, 171] width 34 height 5
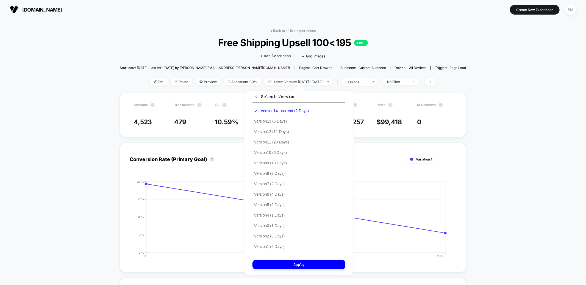
click at [279, 155] on div "Version 14 - current (2 Days) Version 13 (6 Days) Version 12 (11 Days) Version …" at bounding box center [281, 178] width 58 height 146
click at [276, 142] on button "Version 11 (20 Days)" at bounding box center [271, 142] width 38 height 5
click at [280, 263] on button "Apply" at bounding box center [298, 264] width 93 height 9
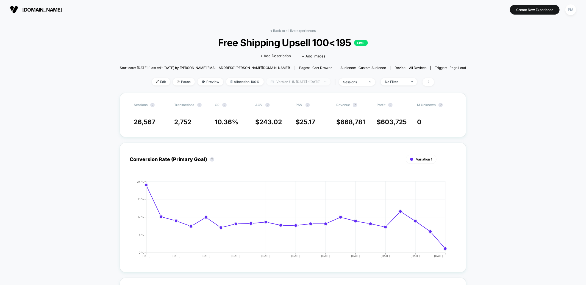
click at [275, 81] on span "Version (11): Sep 9, 2025 - Sep 28, 2025" at bounding box center [298, 81] width 64 height 7
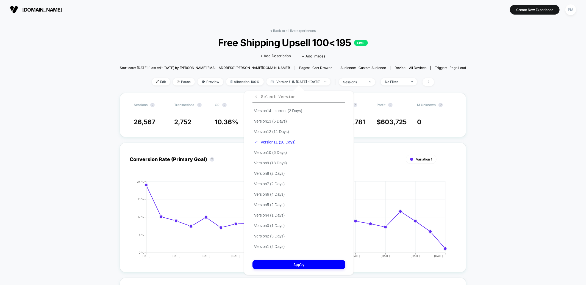
click at [255, 95] on icon "button" at bounding box center [256, 97] width 4 height 4
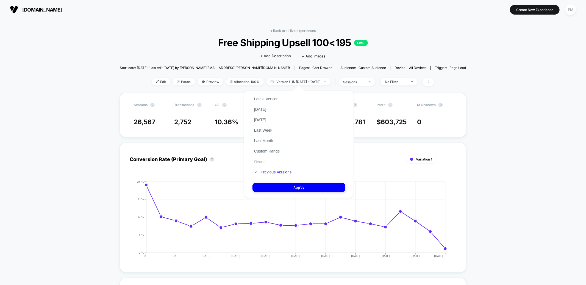
click at [264, 160] on button "Overall" at bounding box center [259, 161] width 15 height 5
click at [274, 186] on button "Apply" at bounding box center [298, 187] width 93 height 9
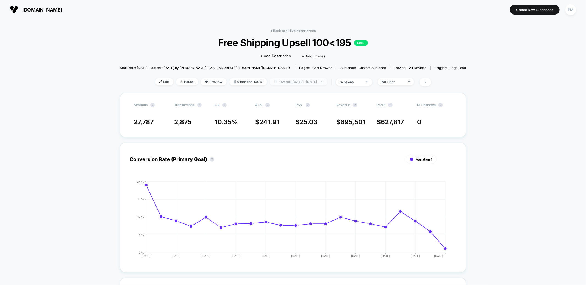
click at [297, 83] on span "Overall: Sep 9, 2025 - Sep 28, 2025" at bounding box center [299, 81] width 58 height 7
select select "*"
select select "****"
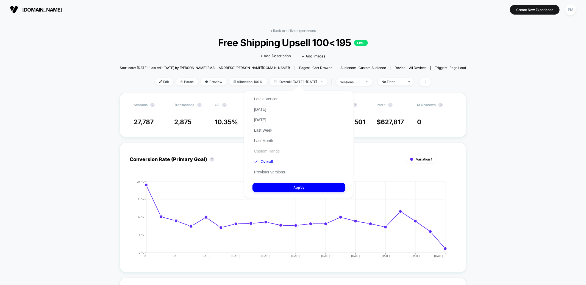
click at [264, 151] on button "Custom Range" at bounding box center [266, 151] width 29 height 5
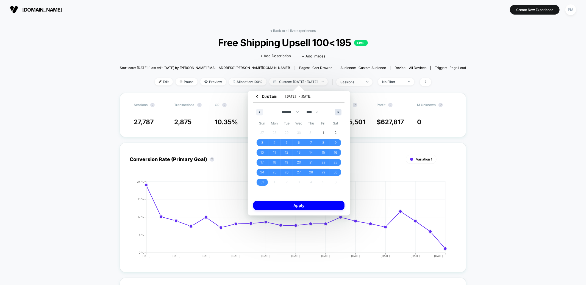
click at [337, 110] on button "button" at bounding box center [338, 112] width 7 height 7
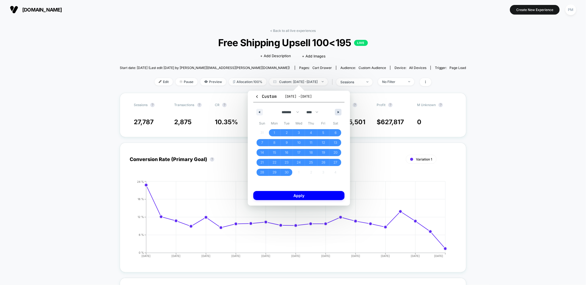
click at [337, 110] on button "button" at bounding box center [338, 112] width 7 height 7
select select "*"
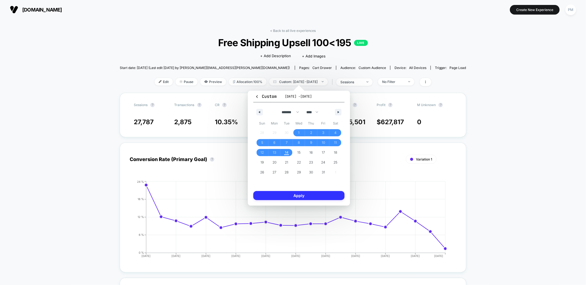
click at [283, 195] on button "Apply" at bounding box center [298, 195] width 91 height 9
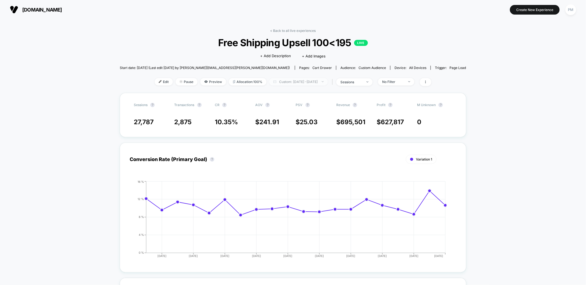
click at [291, 80] on span "Custom: Sep 9, 2025 - Sep 28, 2025" at bounding box center [298, 81] width 58 height 7
select select "*"
select select "****"
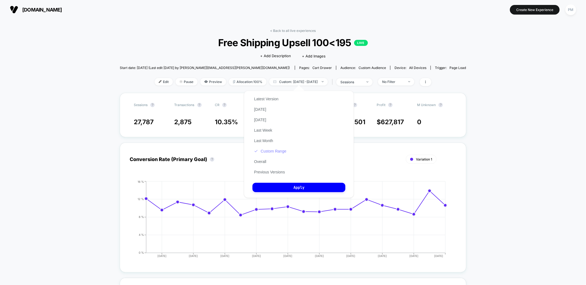
click at [271, 152] on button "Custom Range" at bounding box center [269, 151] width 35 height 5
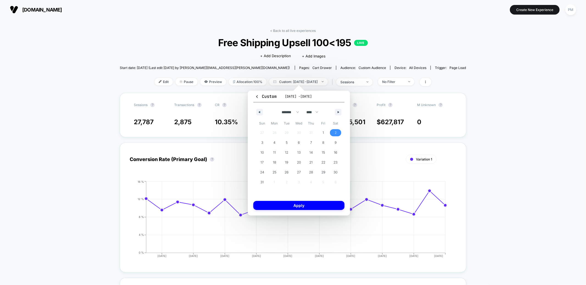
click at [335, 136] on span "2" at bounding box center [335, 133] width 2 height 10
click at [339, 111] on icon "button" at bounding box center [339, 112] width 3 height 2
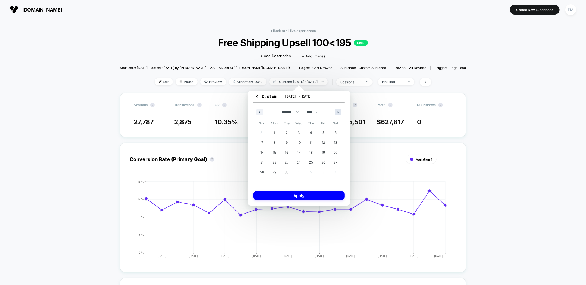
click at [339, 111] on icon "button" at bounding box center [339, 112] width 3 height 2
click at [287, 152] on span "14" at bounding box center [287, 152] width 4 height 10
select select "*"
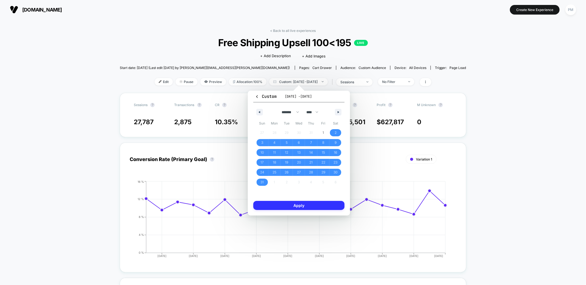
click at [292, 205] on button "Apply" at bounding box center [298, 205] width 91 height 9
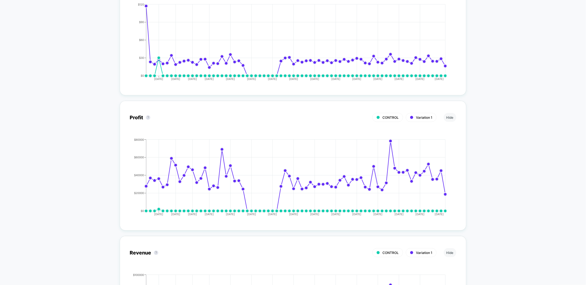
scroll to position [263, 0]
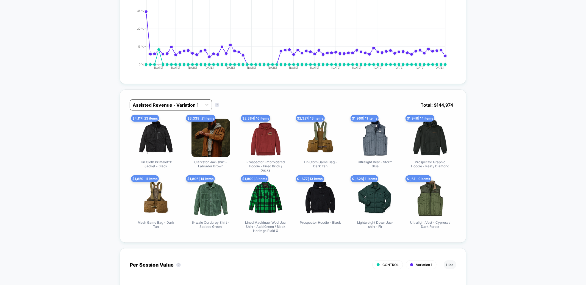
click at [165, 104] on div at bounding box center [166, 105] width 66 height 7
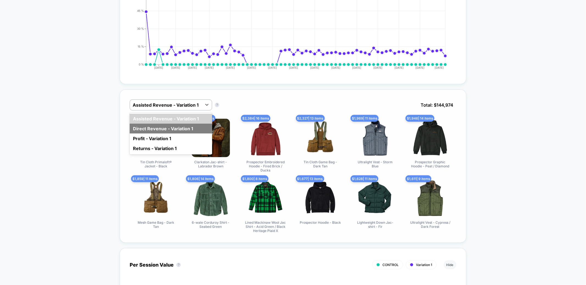
click at [165, 129] on div "Direct Revenue - Variation 1" at bounding box center [171, 129] width 82 height 10
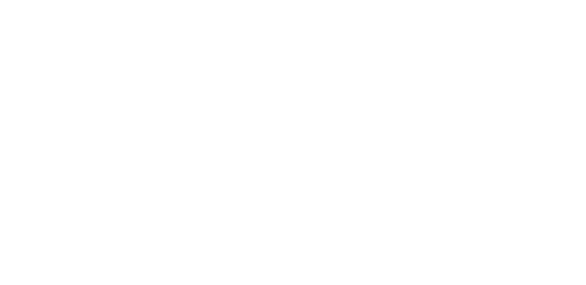
select select "*"
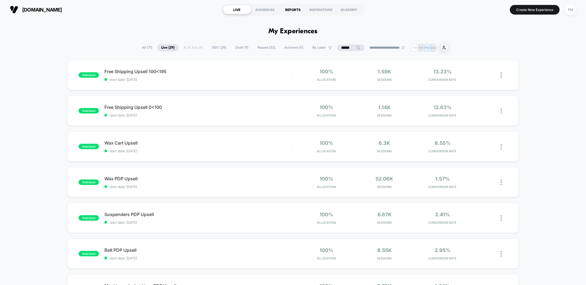
click at [289, 13] on div "REPORTS" at bounding box center [293, 9] width 28 height 9
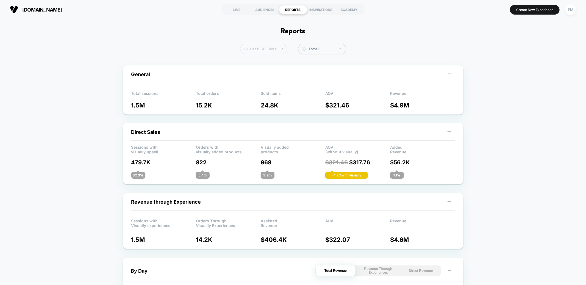
click at [260, 49] on span "Last 30 Days" at bounding box center [263, 49] width 47 height 10
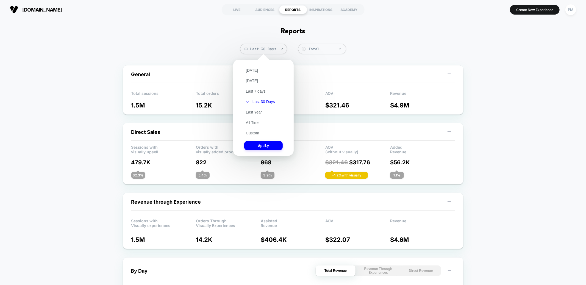
click at [251, 66] on div "Today Yesterday Last 7 days Last 30 Days Last Year All Time Custom Apply" at bounding box center [263, 107] width 55 height 91
click at [251, 68] on button "Today" at bounding box center [251, 70] width 15 height 5
click at [258, 145] on button "Apply" at bounding box center [263, 145] width 38 height 9
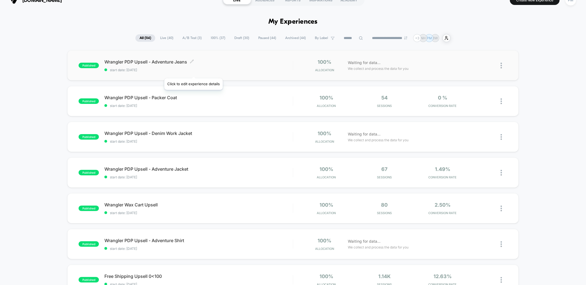
scroll to position [8, 0]
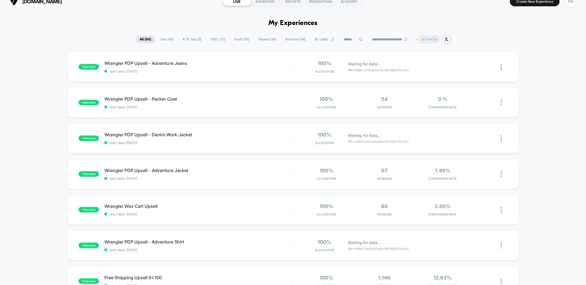
click at [240, 39] on span "Draft ( 30 )" at bounding box center [241, 39] width 23 height 7
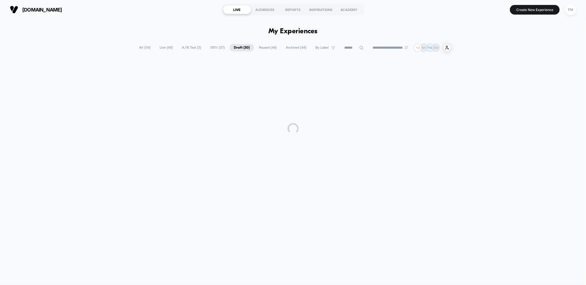
scroll to position [0, 0]
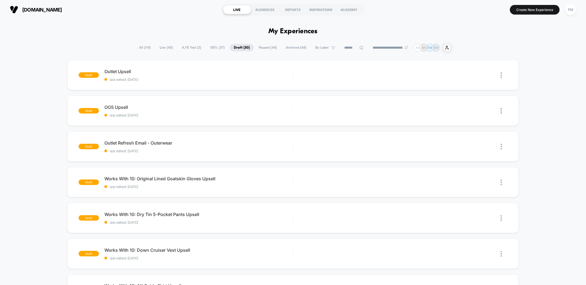
click at [575, 88] on div "draft Outlet Upsell last edited: 10/14/2025 Edit Duplicate Preview Start draft …" at bounding box center [293, 285] width 586 height 450
click at [517, 12] on button "Create New Experience" at bounding box center [535, 10] width 50 height 10
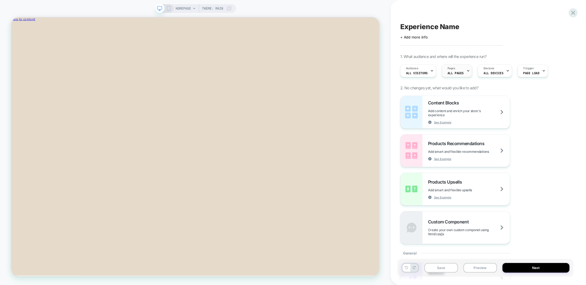
click at [461, 71] on div "Pages ALL PAGES" at bounding box center [455, 71] width 27 height 12
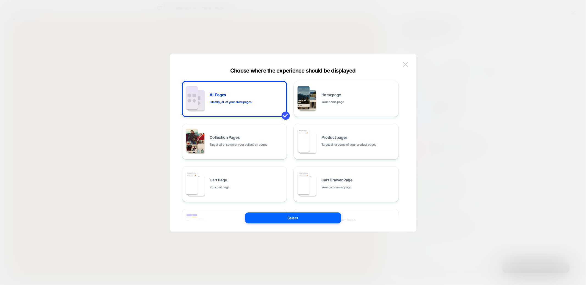
click at [307, 14] on div at bounding box center [293, 142] width 586 height 285
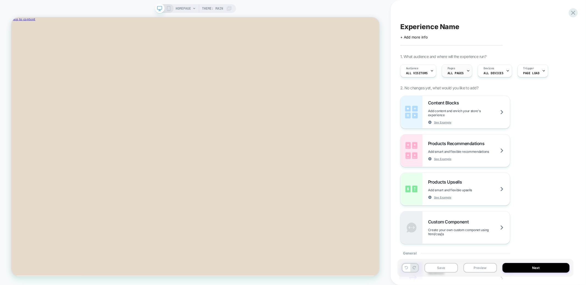
click at [453, 75] on span "ALL PAGES" at bounding box center [455, 73] width 16 height 4
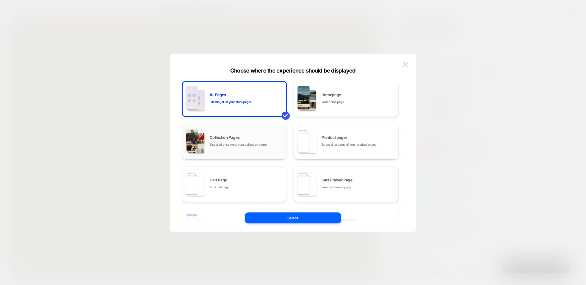
click at [237, 142] on span "Target all or some of your collection pages" at bounding box center [238, 144] width 57 height 5
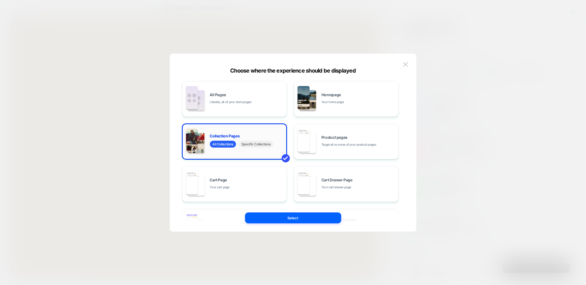
click at [257, 143] on span "Specific Collections" at bounding box center [256, 144] width 34 height 7
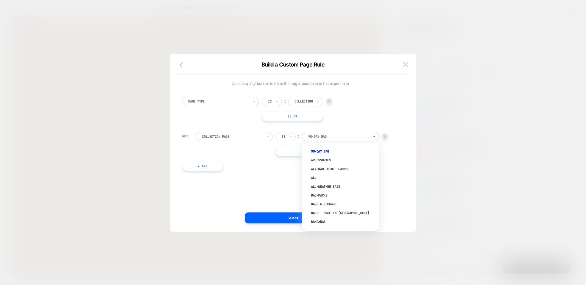
click at [323, 138] on div at bounding box center [338, 136] width 60 height 5
type input "******"
click at [329, 215] on div "The Outlet" at bounding box center [343, 215] width 71 height 9
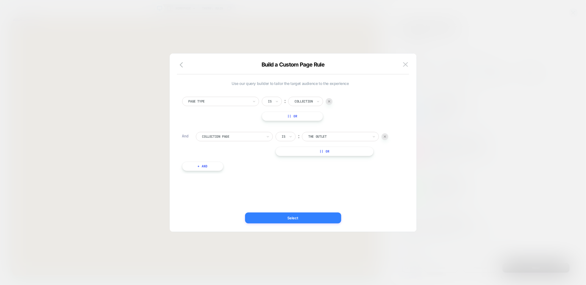
click at [311, 218] on button "Select" at bounding box center [293, 217] width 96 height 11
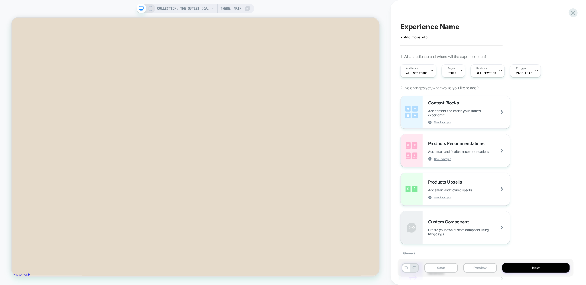
scroll to position [2024, 0]
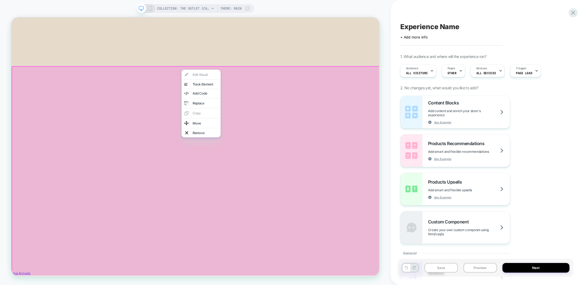
click at [264, 156] on div "Move" at bounding box center [270, 158] width 34 height 4
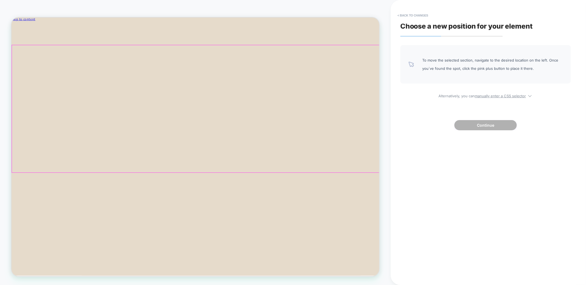
scroll to position [40, 0]
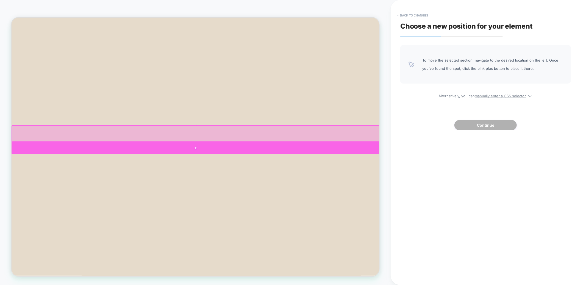
click at [263, 185] on div at bounding box center [257, 191] width 491 height 16
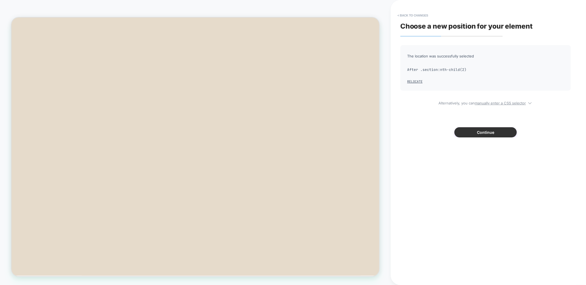
click at [480, 128] on button "Continue" at bounding box center [485, 132] width 62 height 10
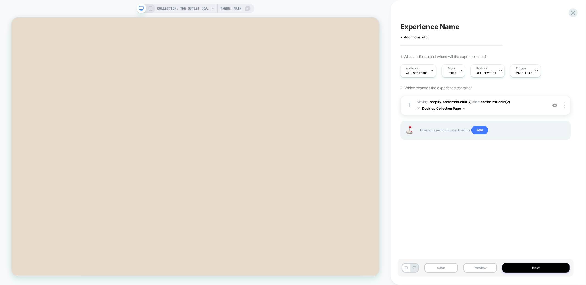
click at [431, 29] on span "Experience Name" at bounding box center [429, 27] width 59 height 8
type textarea "**********"
click at [558, 28] on icon at bounding box center [559, 26] width 7 height 7
click at [150, 8] on icon at bounding box center [150, 8] width 5 height 5
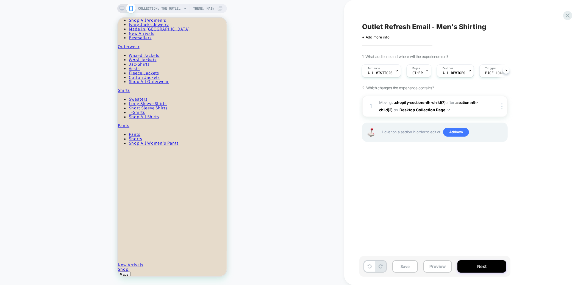
scroll to position [578, 0]
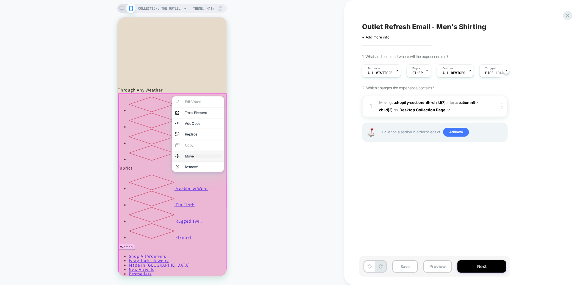
click at [195, 155] on div "Move" at bounding box center [203, 156] width 36 height 4
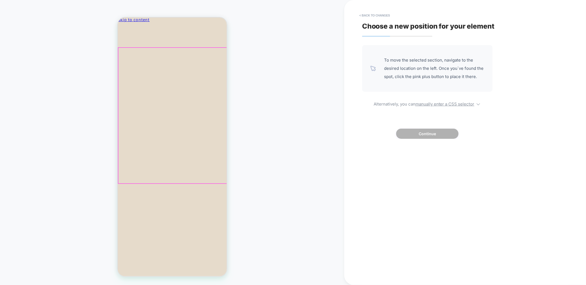
scroll to position [39, 0]
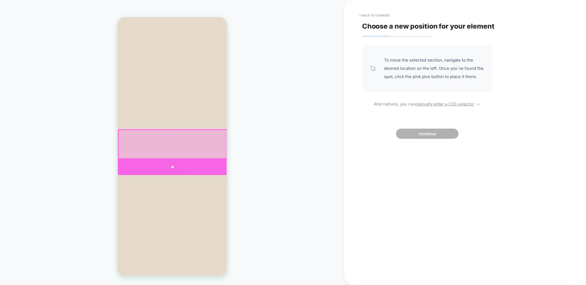
click at [188, 163] on div at bounding box center [172, 167] width 109 height 16
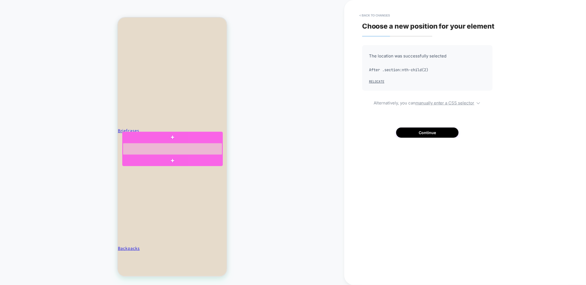
scroll to position [1072, 0]
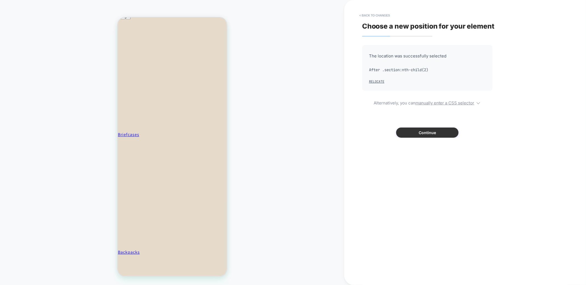
click at [418, 132] on button "Continue" at bounding box center [427, 132] width 62 height 10
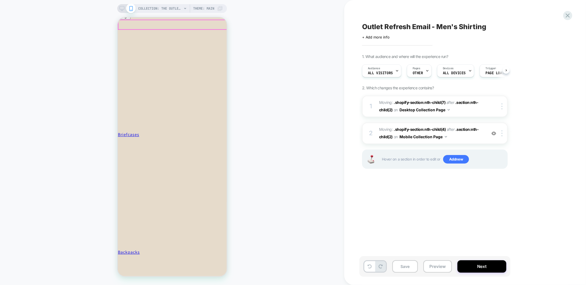
scroll to position [0, 0]
click at [122, 7] on icon at bounding box center [121, 8] width 5 height 5
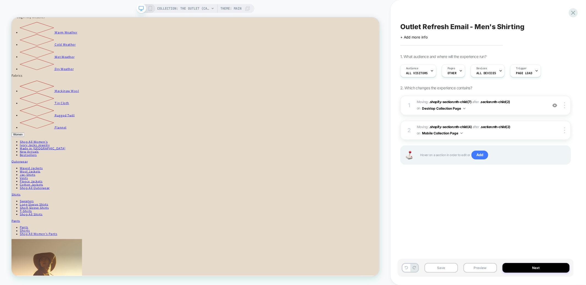
scroll to position [1479, 0]
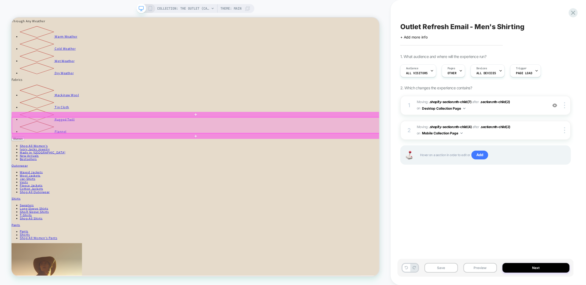
click at [260, 154] on div at bounding box center [257, 160] width 490 height 21
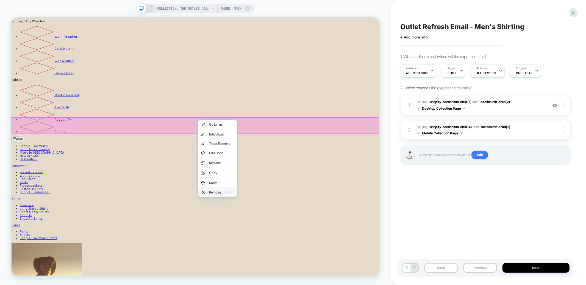
click at [284, 248] on div "Remove" at bounding box center [292, 250] width 34 height 4
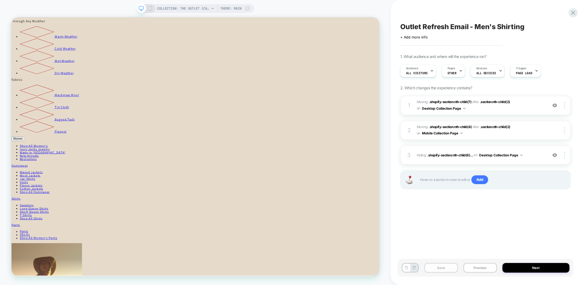
click at [437, 268] on button "Save" at bounding box center [441, 268] width 34 height 10
click at [573, 12] on icon at bounding box center [573, 13] width 4 height 4
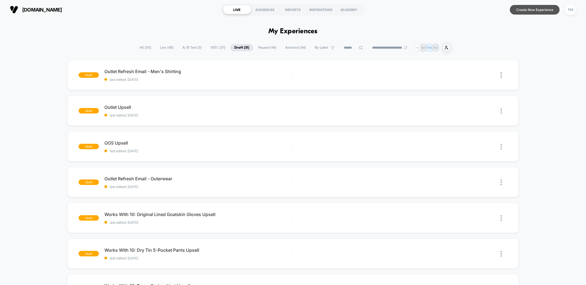
click at [526, 10] on button "Create New Experience" at bounding box center [535, 10] width 50 height 10
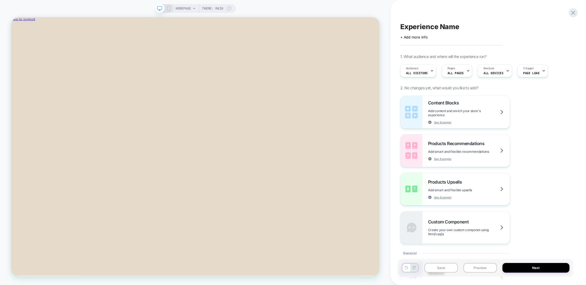
click at [419, 29] on span "Experience Name" at bounding box center [429, 27] width 59 height 8
type textarea "**********"
click at [420, 74] on span "All Visitors" at bounding box center [417, 73] width 22 height 4
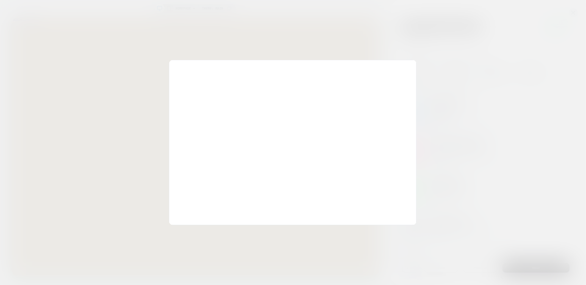
click at [458, 65] on div at bounding box center [293, 142] width 586 height 285
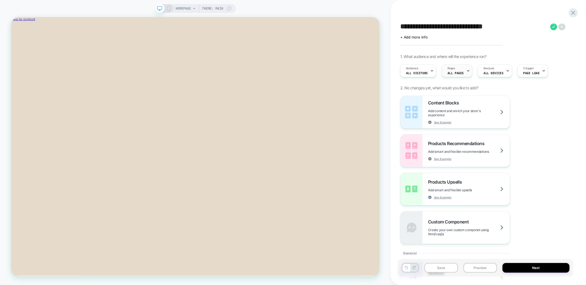
click at [460, 71] on span "ALL PAGES" at bounding box center [455, 73] width 16 height 4
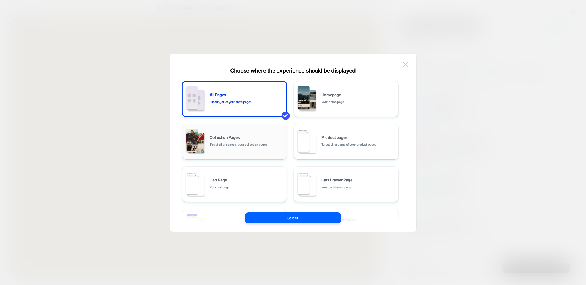
click at [259, 141] on div "Collection Pages Target all or some of your collection pages" at bounding box center [247, 141] width 74 height 12
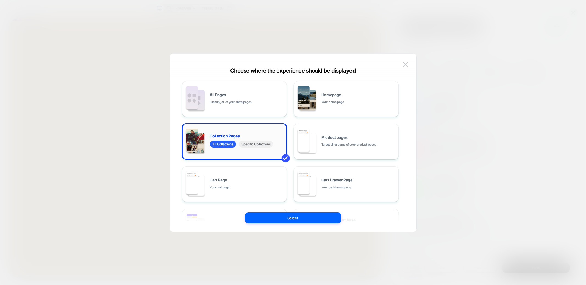
click at [259, 147] on span "Specific Collections" at bounding box center [256, 144] width 34 height 7
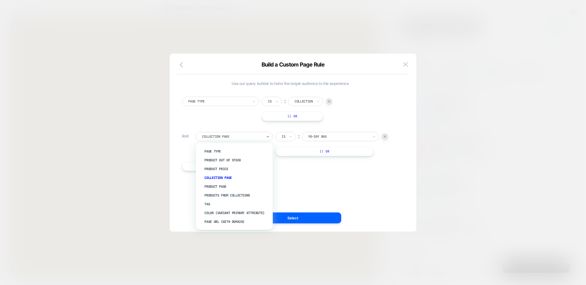
click at [254, 138] on div at bounding box center [232, 136] width 60 height 5
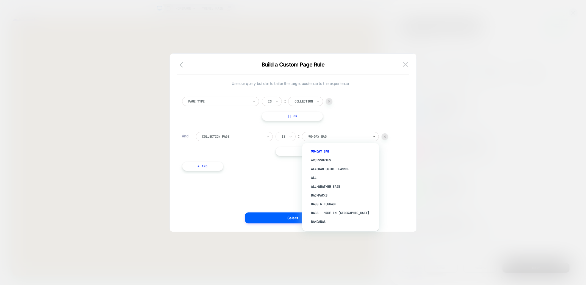
click at [319, 138] on div at bounding box center [338, 136] width 60 height 5
type input "******"
click at [320, 211] on div "The Outlet" at bounding box center [343, 215] width 71 height 9
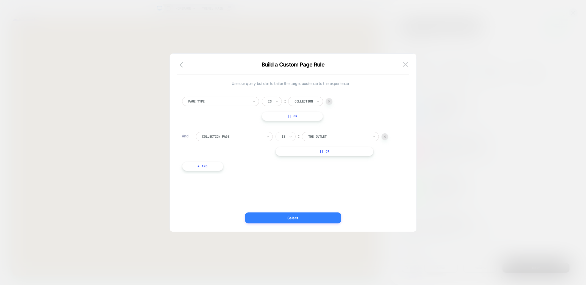
click at [309, 217] on button "Select" at bounding box center [293, 217] width 96 height 11
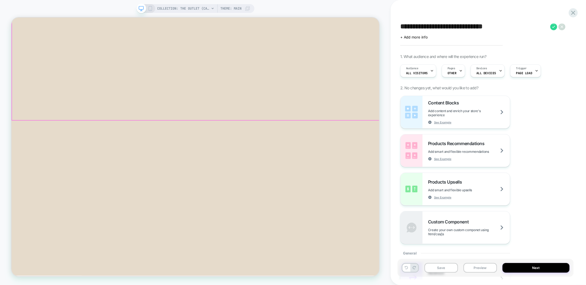
scroll to position [994, 0]
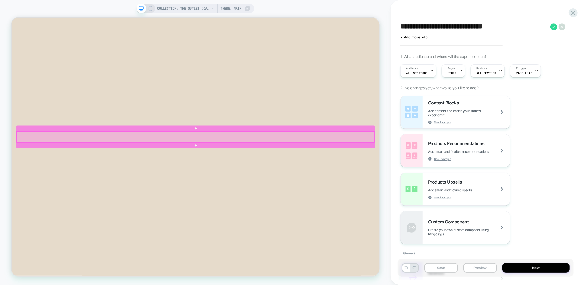
click at [275, 170] on div at bounding box center [257, 176] width 477 height 14
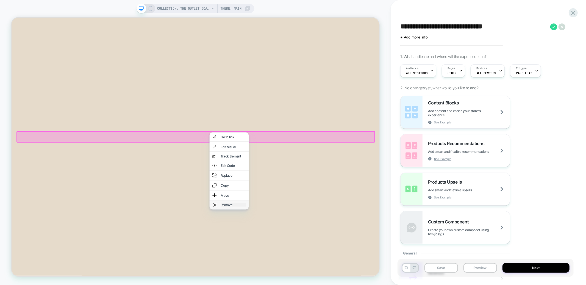
click at [292, 265] on div "Remove" at bounding box center [307, 267] width 34 height 4
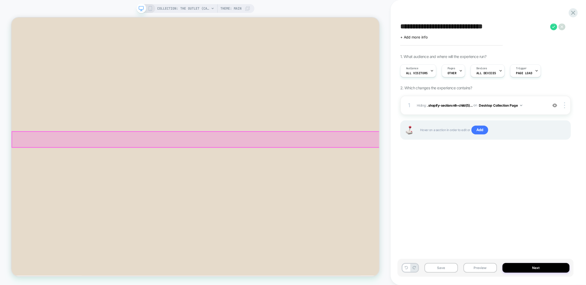
click at [261, 174] on div at bounding box center [257, 179] width 490 height 21
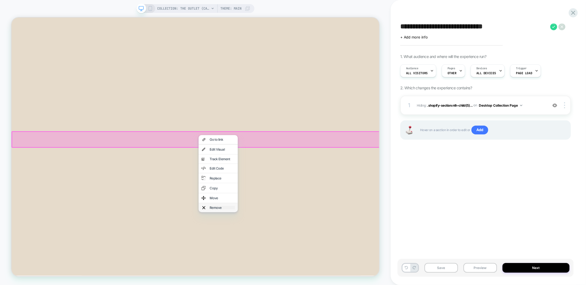
click at [283, 268] on div "Remove" at bounding box center [293, 270] width 34 height 4
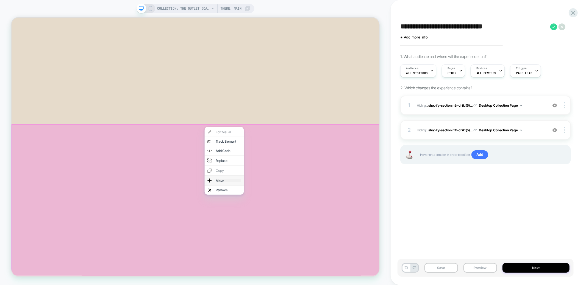
click at [293, 232] on div "Move" at bounding box center [301, 234] width 34 height 4
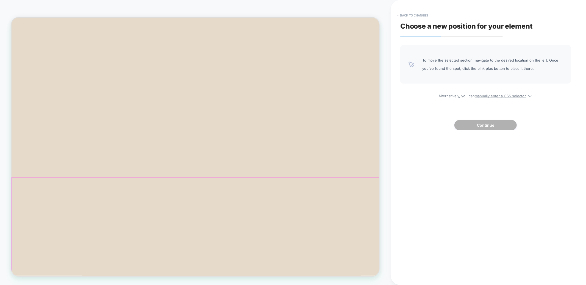
scroll to position [0, 0]
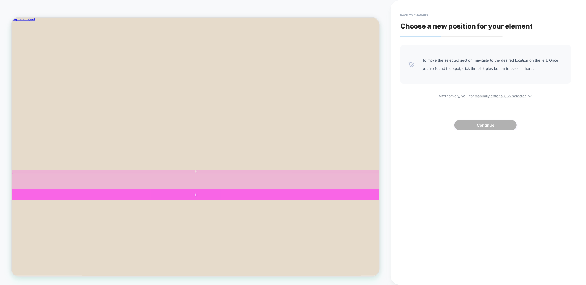
click at [192, 250] on div at bounding box center [257, 253] width 491 height 15
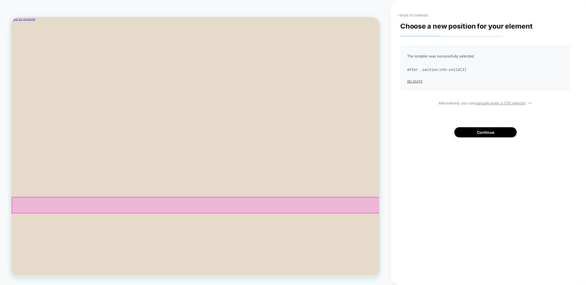
click at [379, 274] on div at bounding box center [257, 267] width 490 height 21
click at [507, 109] on div "The location was successfully selected After .section:nth-child(2) Relocate Alt…" at bounding box center [485, 91] width 171 height 92
click at [483, 135] on button "Continue" at bounding box center [485, 132] width 62 height 10
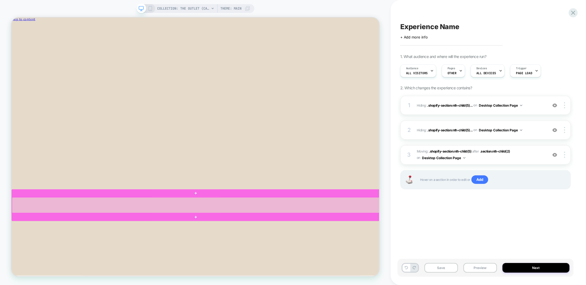
click at [426, 273] on div at bounding box center [257, 267] width 490 height 21
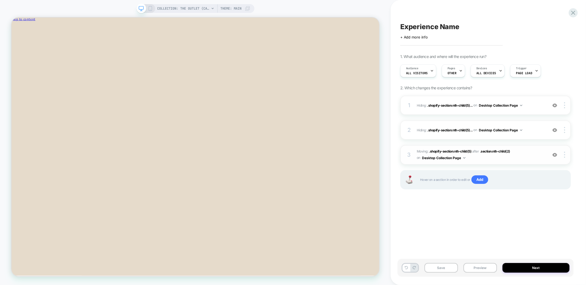
click at [555, 155] on img at bounding box center [554, 154] width 5 height 5
click at [555, 130] on img at bounding box center [554, 130] width 5 height 5
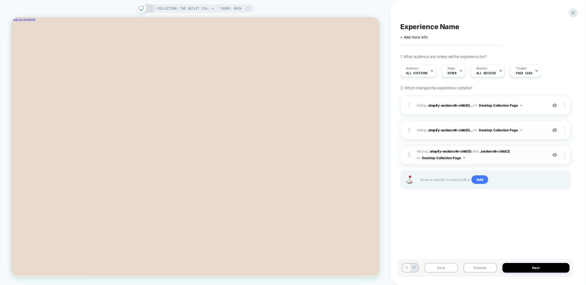
click at [554, 130] on img at bounding box center [554, 130] width 5 height 5
click at [564, 130] on div at bounding box center [565, 130] width 10 height 6
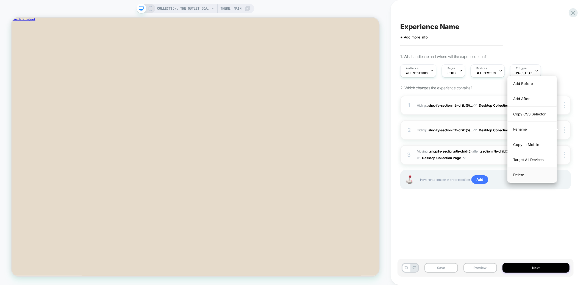
click at [518, 175] on div "Delete" at bounding box center [532, 174] width 49 height 15
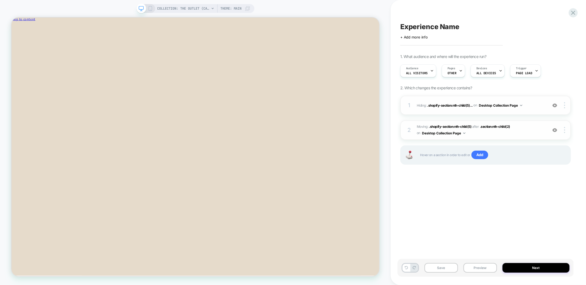
click at [554, 105] on img at bounding box center [554, 105] width 5 height 5
click at [564, 105] on img at bounding box center [564, 105] width 1 height 6
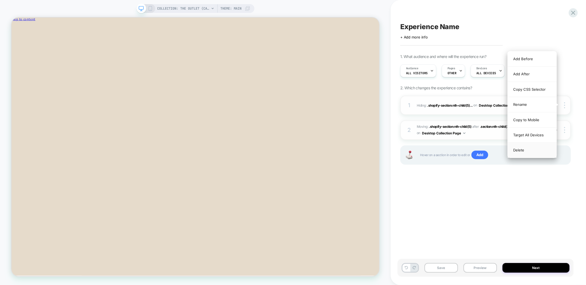
click at [518, 148] on div "Delete" at bounding box center [532, 150] width 49 height 15
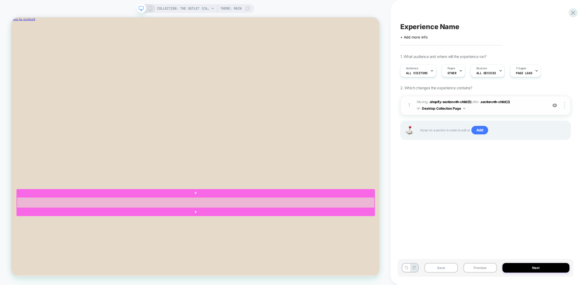
click at [305, 260] on div at bounding box center [257, 264] width 477 height 14
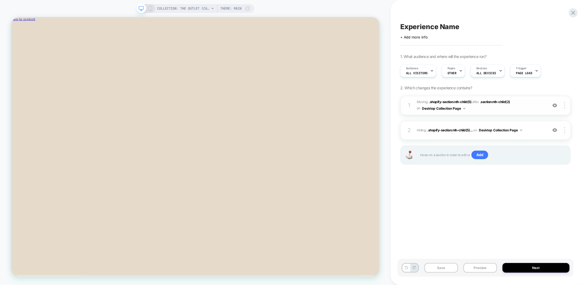
click at [151, 9] on icon at bounding box center [150, 8] width 5 height 5
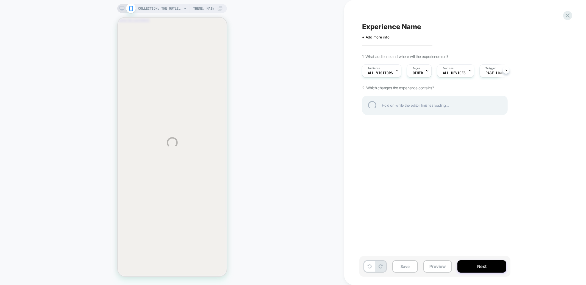
click at [124, 8] on div "COLLECTION: The Outlet (Category) COLLECTION: The Outlet (Category) Theme: MAIN…" at bounding box center [293, 142] width 586 height 285
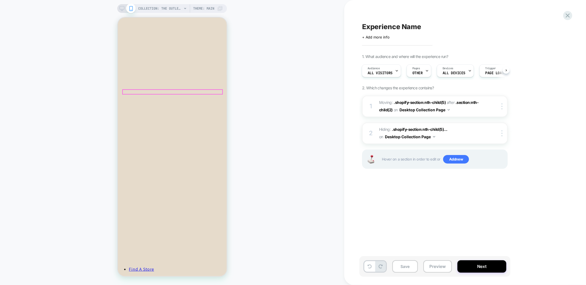
scroll to position [78, 0]
click at [118, 4] on div "COLLECTION: The Outlet (Category) COLLECTION: The Outlet (Category) Theme: MAIN" at bounding box center [172, 142] width 344 height 285
click at [121, 7] on icon at bounding box center [121, 8] width 5 height 5
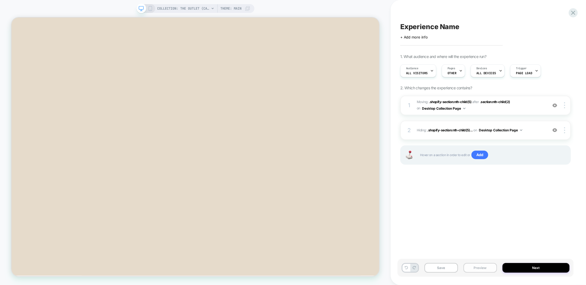
click at [476, 268] on button "Preview" at bounding box center [480, 268] width 34 height 10
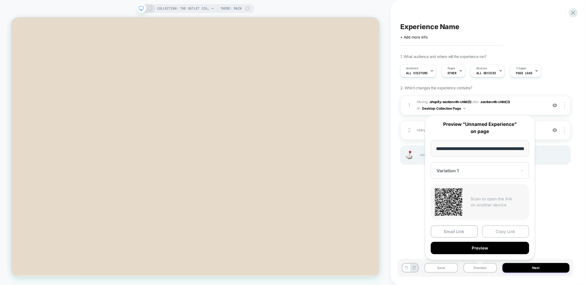
click at [506, 230] on button "Copy Link" at bounding box center [505, 231] width 47 height 12
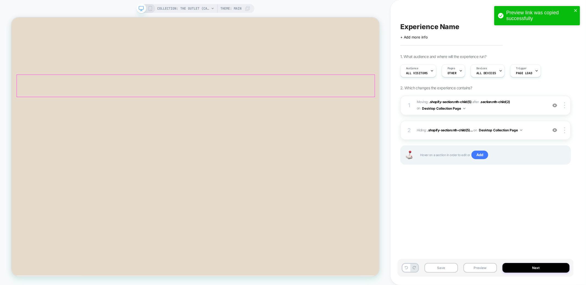
scroll to position [165, 0]
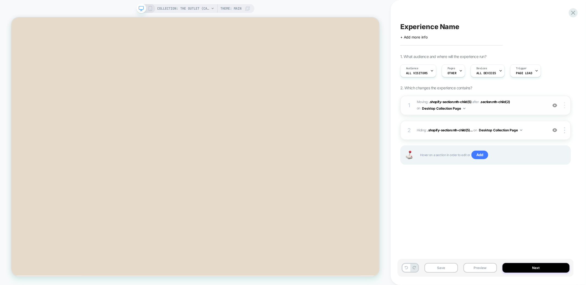
click at [564, 105] on img at bounding box center [564, 105] width 1 height 6
click at [525, 121] on div "Delete" at bounding box center [532, 120] width 49 height 15
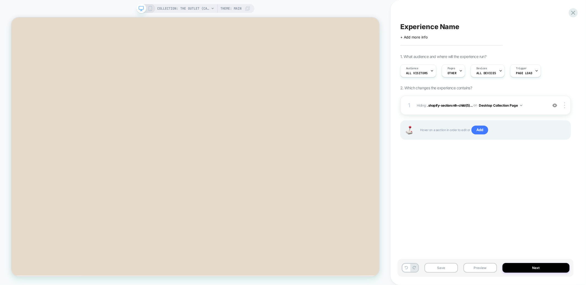
scroll to position [1050, 0]
click at [565, 106] on img at bounding box center [564, 105] width 1 height 6
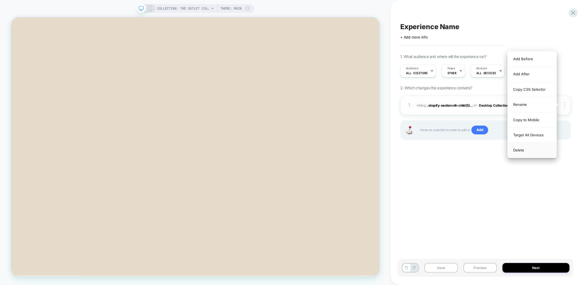
click at [521, 150] on div "Delete" at bounding box center [532, 150] width 49 height 15
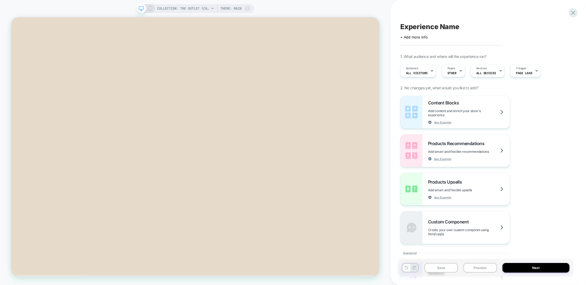
click at [407, 269] on icon at bounding box center [406, 267] width 3 height 3
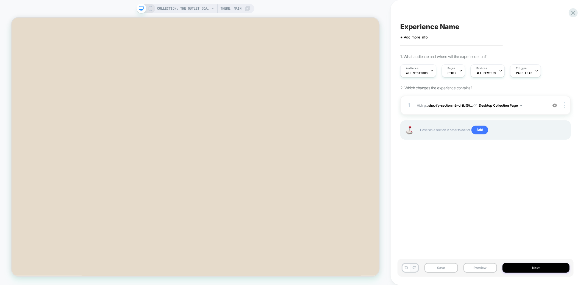
click at [414, 268] on icon at bounding box center [413, 267] width 3 height 3
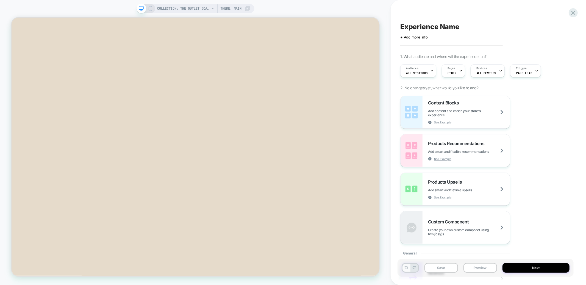
click at [406, 269] on icon at bounding box center [406, 267] width 3 height 3
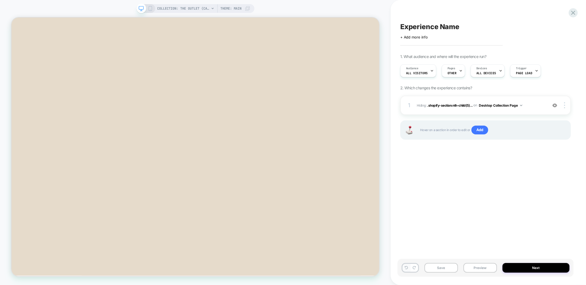
click at [406, 269] on icon at bounding box center [406, 267] width 3 height 3
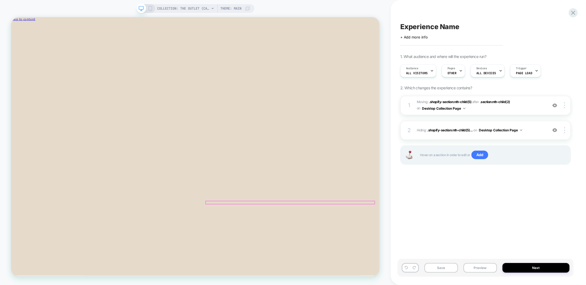
scroll to position [43, 0]
click at [413, 272] on button at bounding box center [414, 268] width 8 height 8
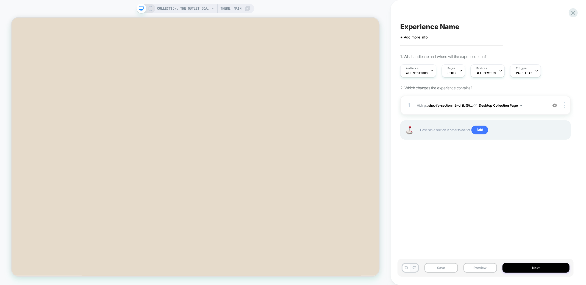
click at [414, 268] on icon at bounding box center [413, 267] width 3 height 3
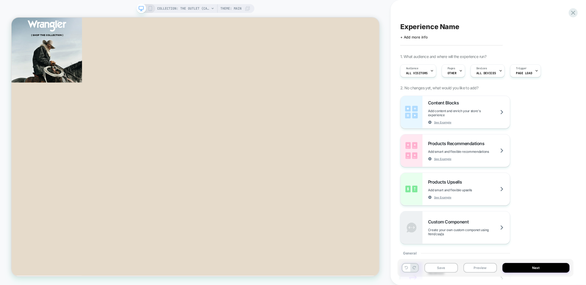
scroll to position [951, 0]
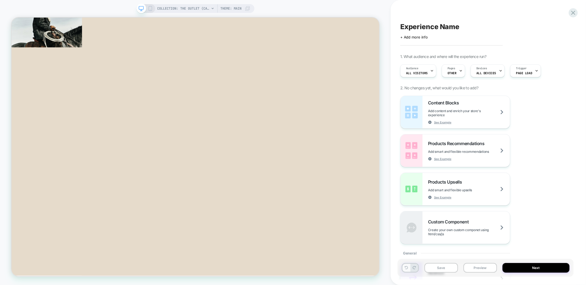
click at [407, 270] on button at bounding box center [406, 268] width 8 height 8
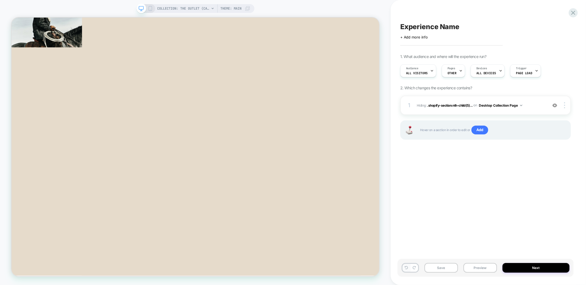
click at [406, 269] on icon at bounding box center [406, 267] width 3 height 3
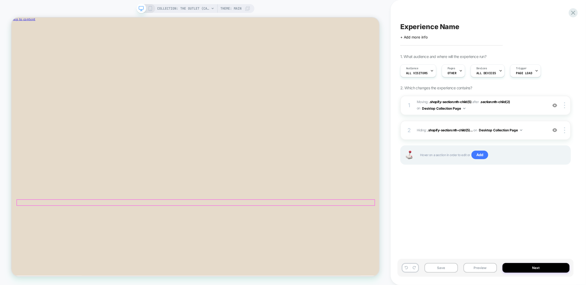
scroll to position [51, 0]
click at [479, 271] on button "Preview" at bounding box center [480, 268] width 34 height 10
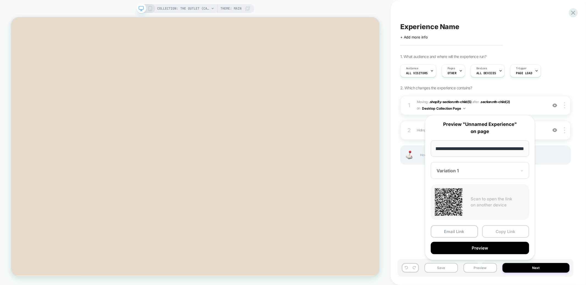
scroll to position [0, 0]
click at [501, 230] on button "Copy Link" at bounding box center [505, 231] width 47 height 12
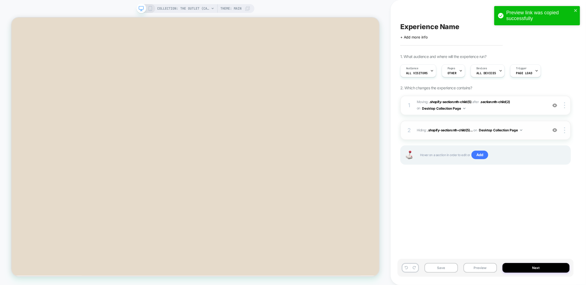
click at [555, 129] on img at bounding box center [554, 130] width 5 height 5
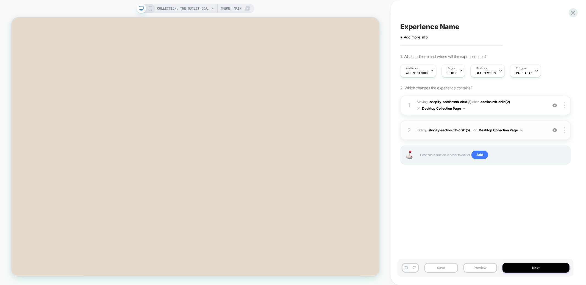
click at [407, 267] on icon at bounding box center [406, 267] width 3 height 3
click at [414, 270] on button at bounding box center [414, 268] width 8 height 8
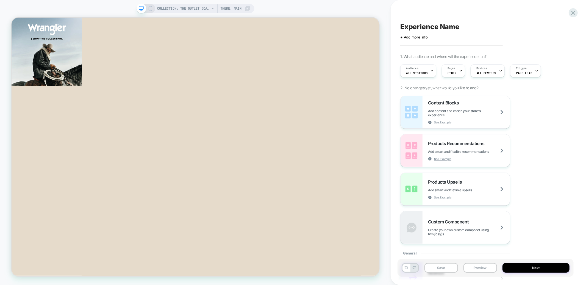
scroll to position [946, 0]
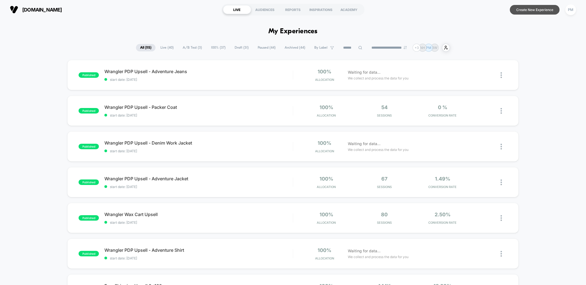
click at [532, 6] on button "Create New Experience" at bounding box center [535, 10] width 50 height 10
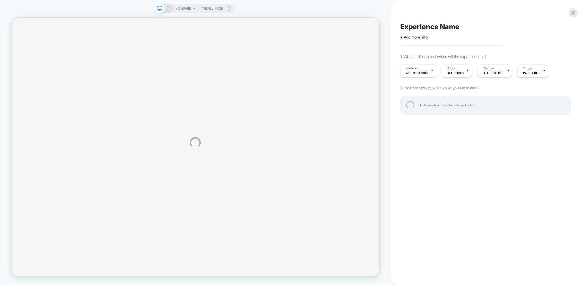
click at [458, 73] on div "HOMEPAGE Theme: MAIN Experience Name Click to edit experience details + Add mor…" at bounding box center [293, 142] width 586 height 285
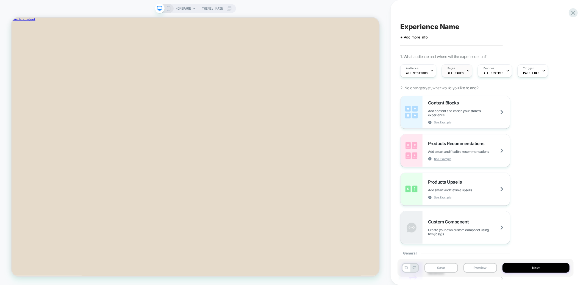
click at [455, 72] on span "ALL PAGES" at bounding box center [455, 73] width 16 height 4
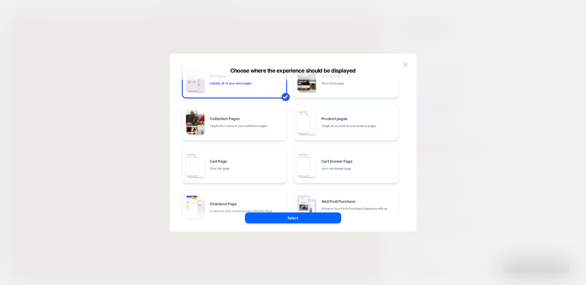
scroll to position [22, 0]
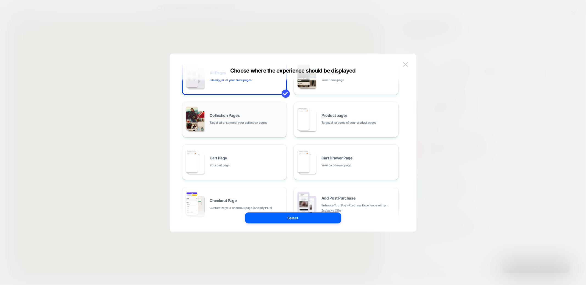
click at [238, 124] on span "Target all or some of your collection pages" at bounding box center [238, 122] width 57 height 5
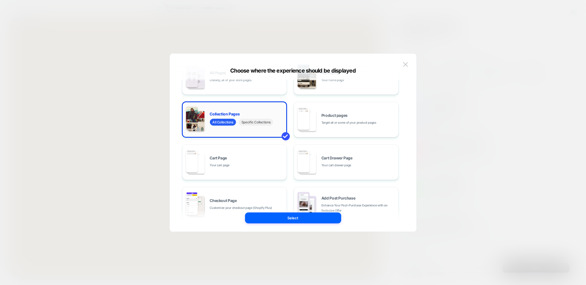
click at [258, 122] on span "Specific Collections" at bounding box center [256, 122] width 34 height 7
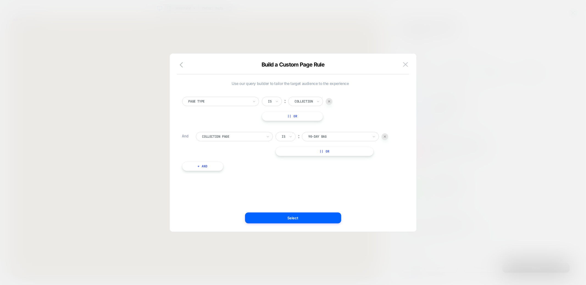
click at [340, 139] on div "90-Day Bag" at bounding box center [339, 136] width 62 height 6
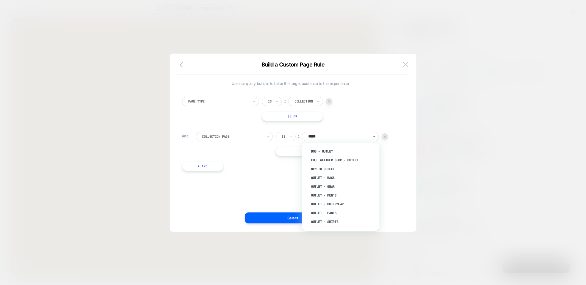
type input "******"
click at [326, 213] on div "The Outlet" at bounding box center [343, 215] width 71 height 9
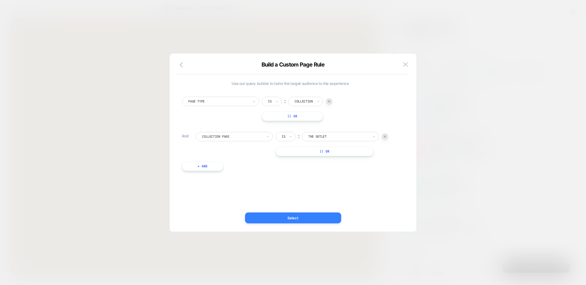
click at [314, 217] on button "Select" at bounding box center [293, 217] width 96 height 11
